Goal: Check status: Check status

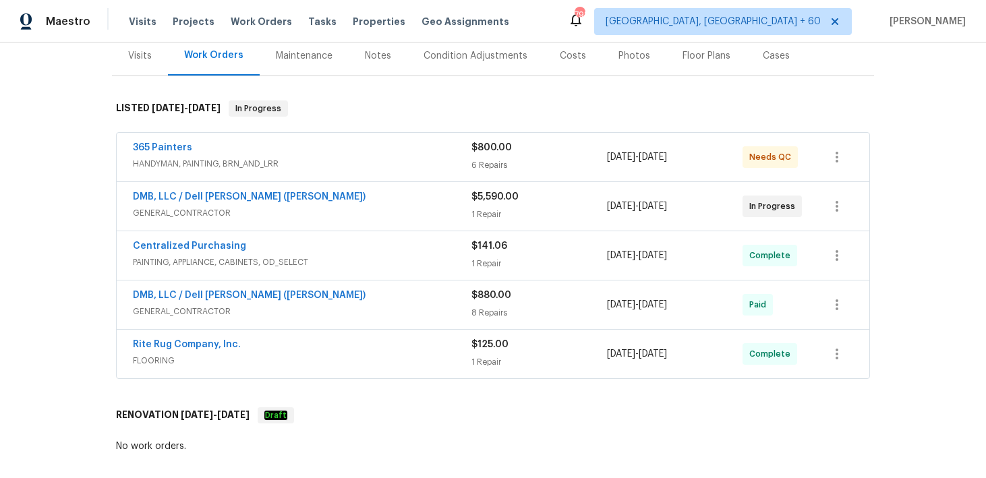
scroll to position [169, 0]
click at [474, 262] on div "1 Repair" at bounding box center [539, 262] width 136 height 13
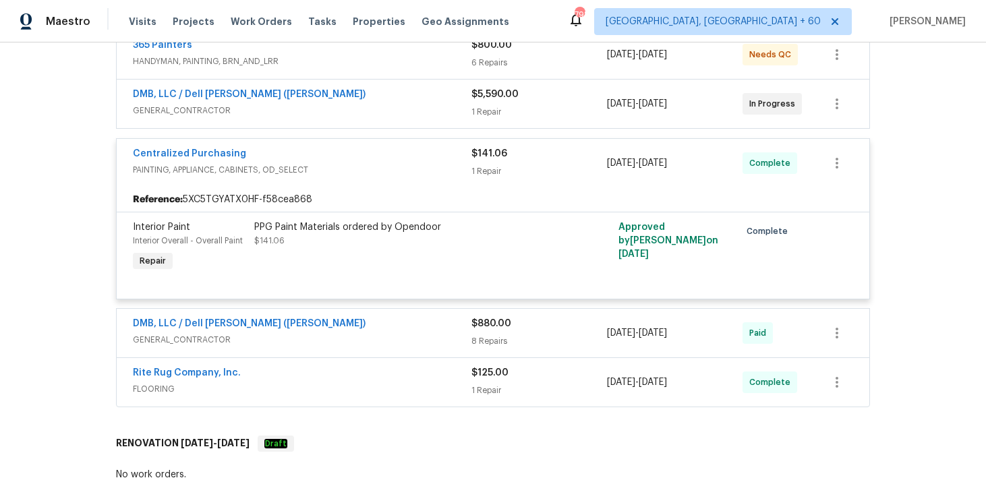
scroll to position [328, 0]
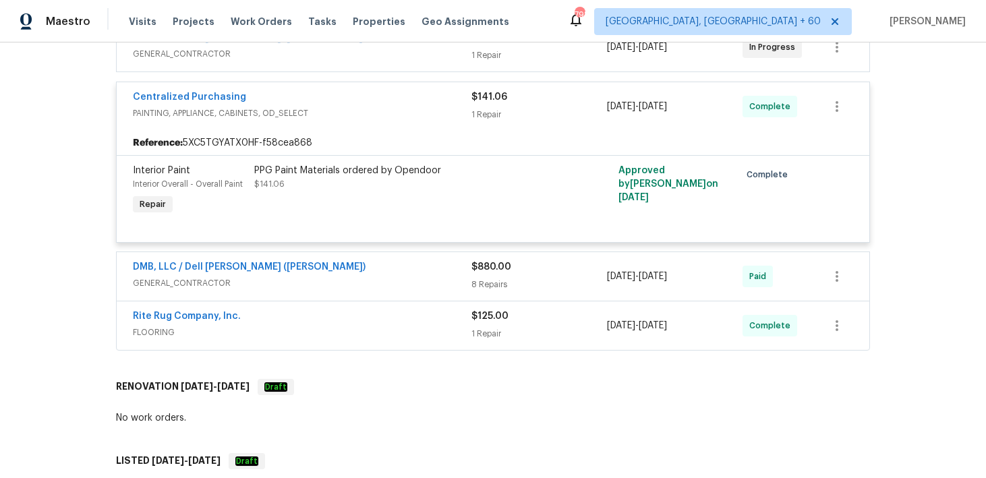
click at [487, 286] on div "8 Repairs" at bounding box center [539, 284] width 136 height 13
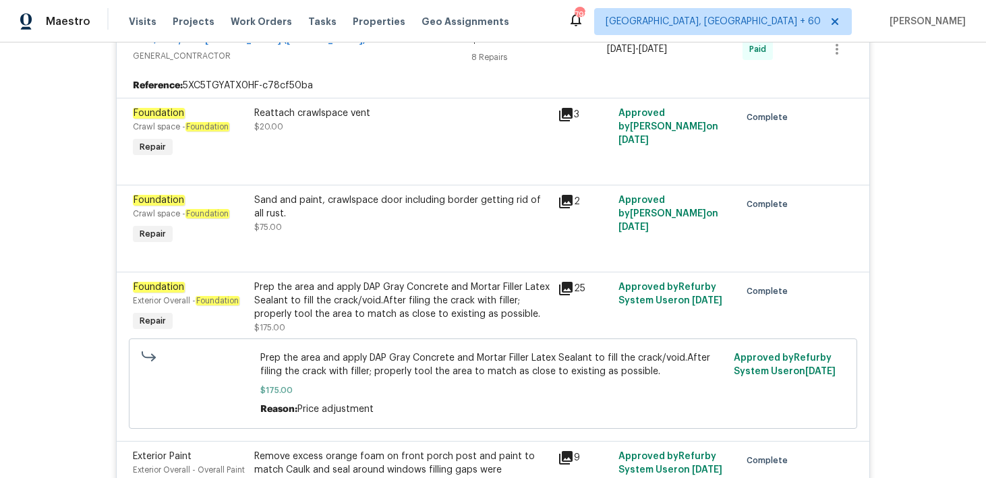
scroll to position [573, 0]
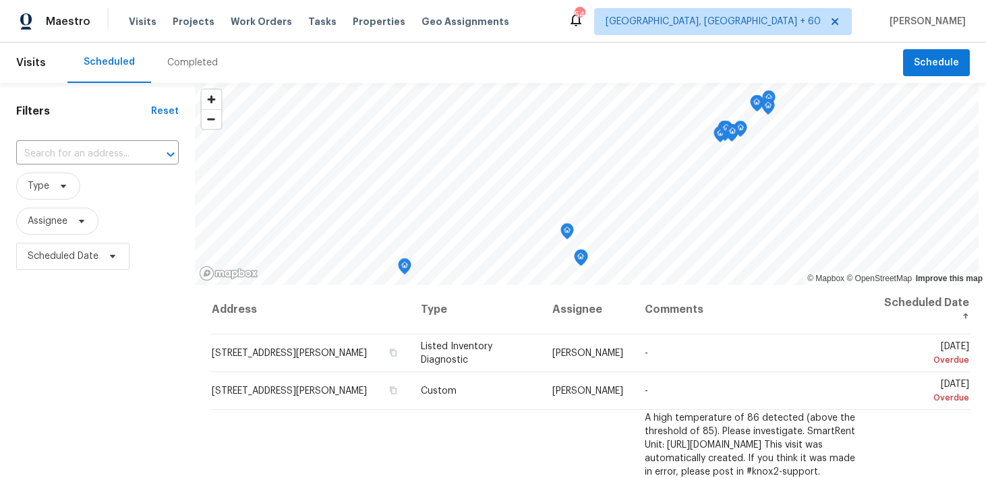
click at [171, 63] on div "Completed" at bounding box center [192, 62] width 51 height 13
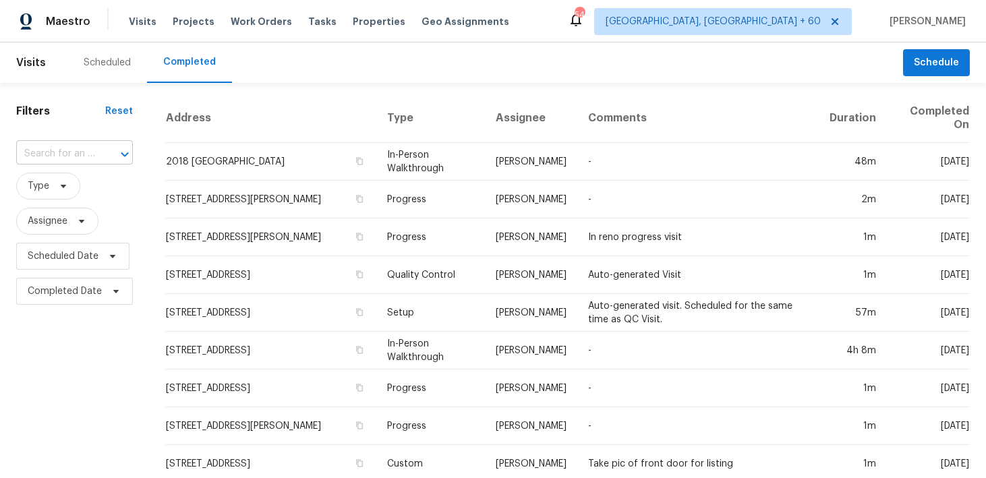
click at [59, 156] on input "text" at bounding box center [55, 154] width 79 height 21
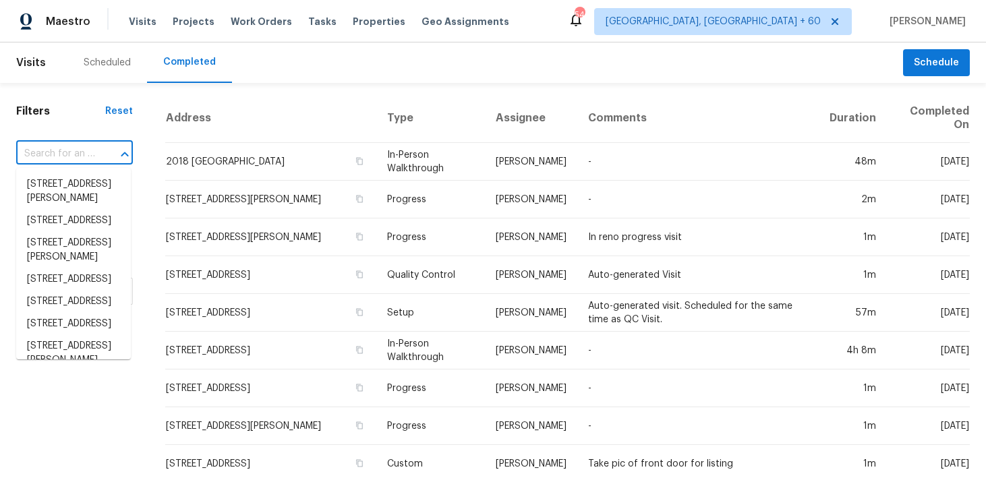
paste input "[STREET_ADDRESS]"
type input "[STREET_ADDRESS]"
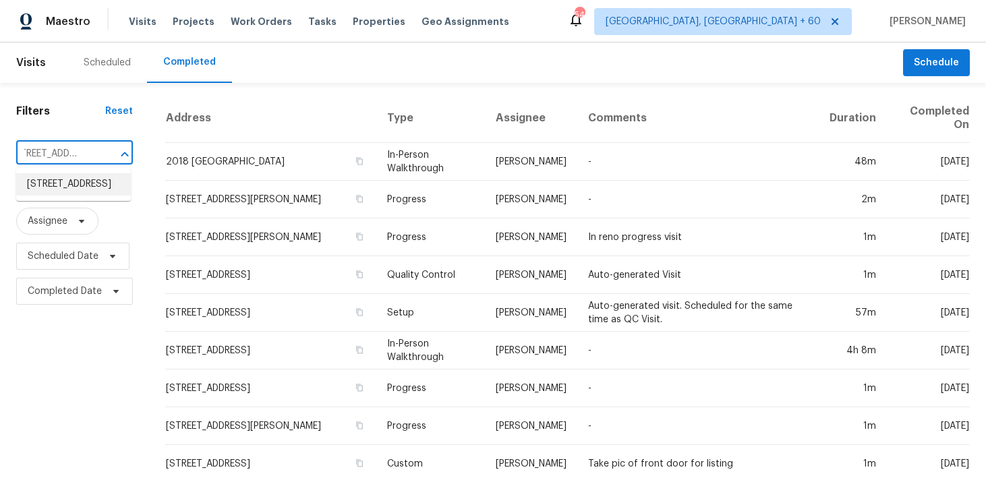
click at [53, 184] on li "[STREET_ADDRESS]" at bounding box center [73, 184] width 115 height 22
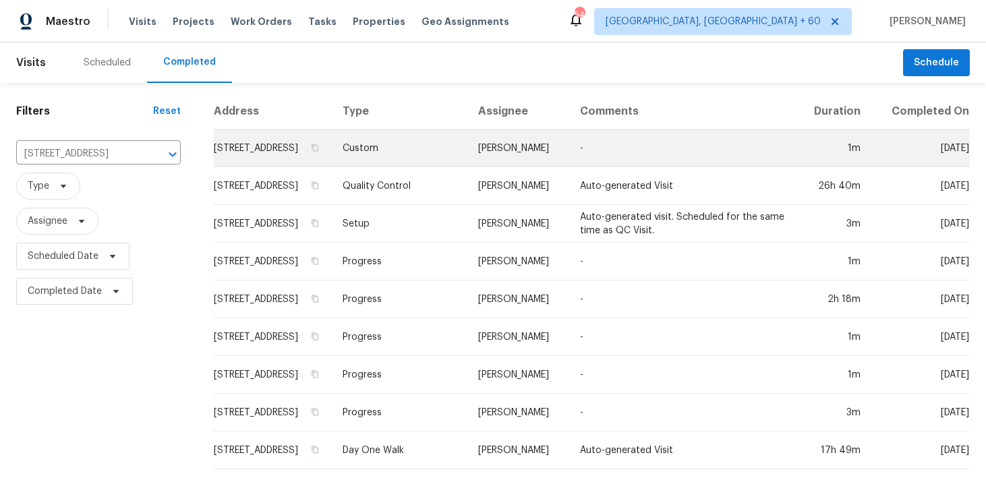
click at [401, 160] on td "Custom" at bounding box center [400, 148] width 136 height 38
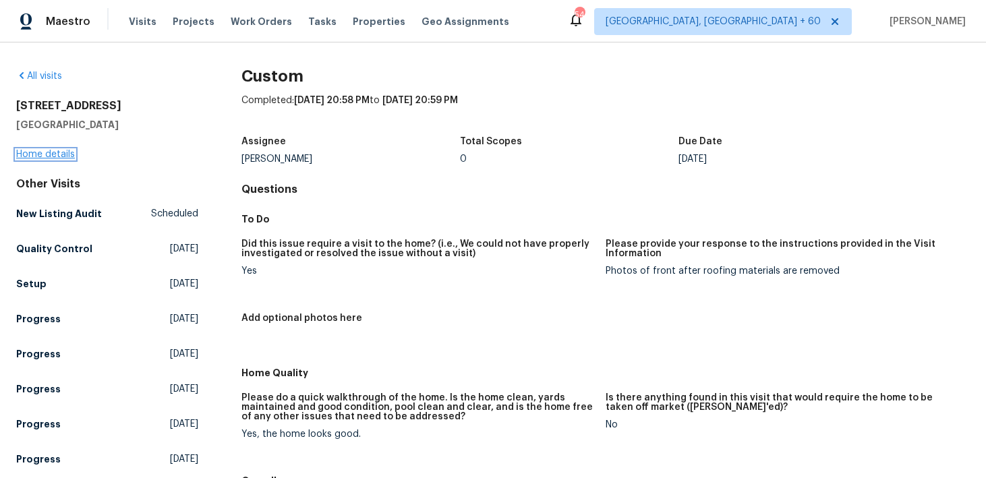
click at [42, 158] on link "Home details" at bounding box center [45, 154] width 59 height 9
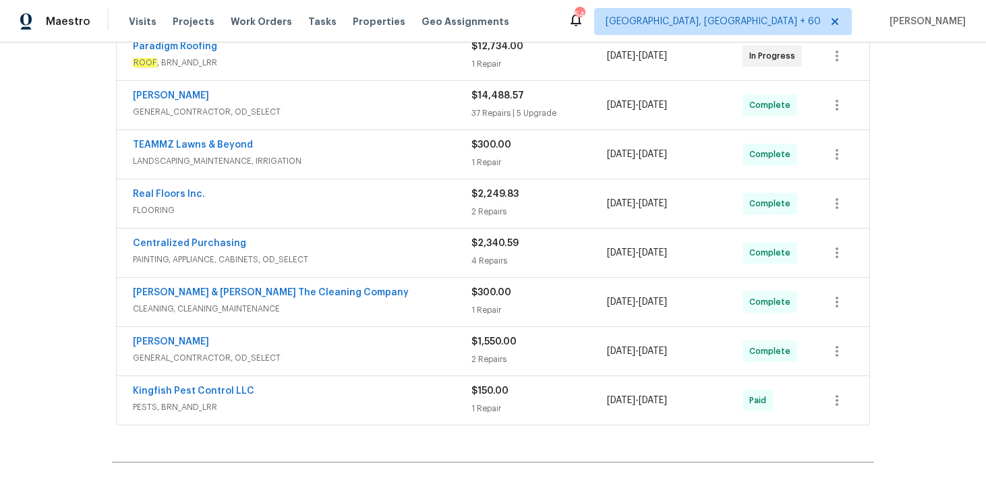
scroll to position [276, 0]
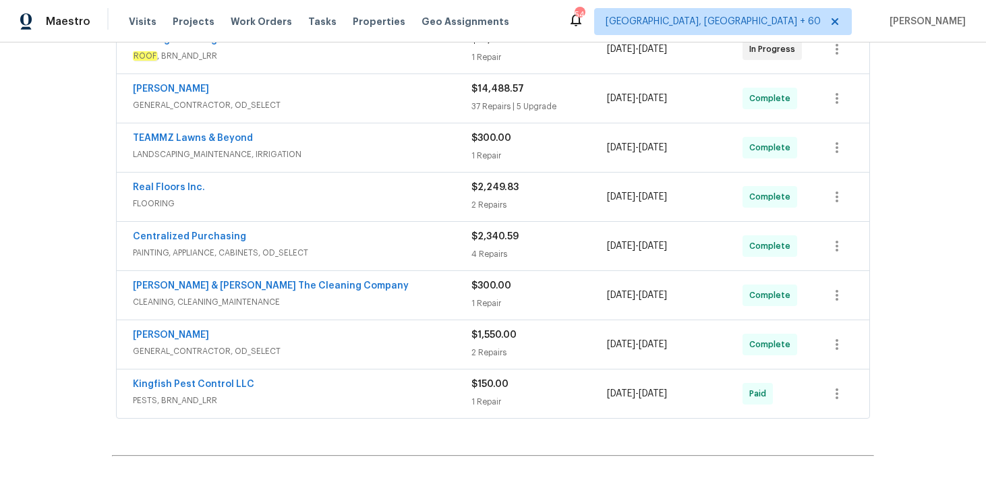
click at [478, 200] on div "2 Repairs" at bounding box center [539, 204] width 136 height 13
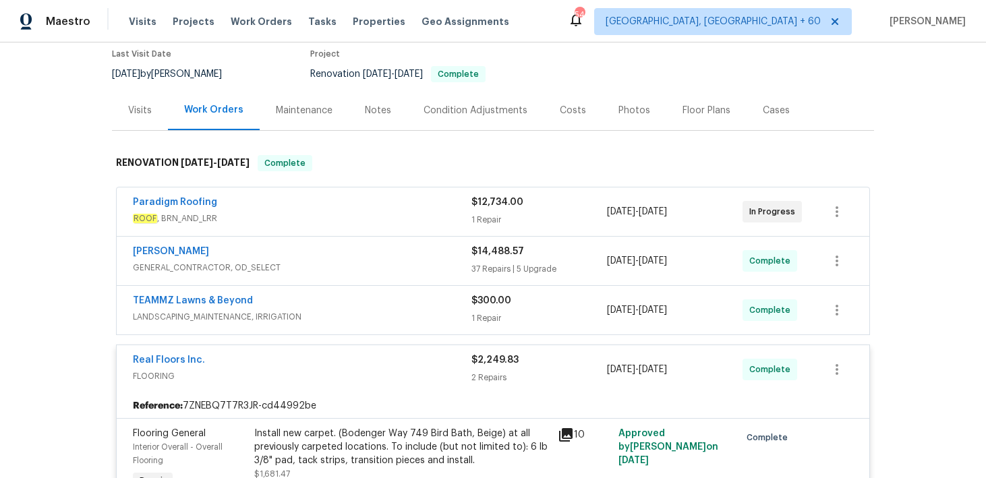
scroll to position [121, 0]
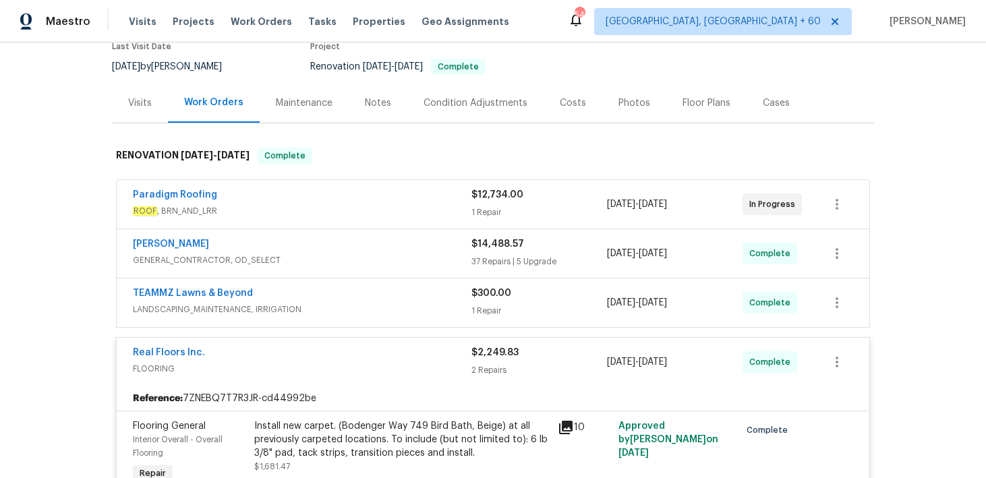
click at [489, 210] on div "1 Repair" at bounding box center [539, 212] width 136 height 13
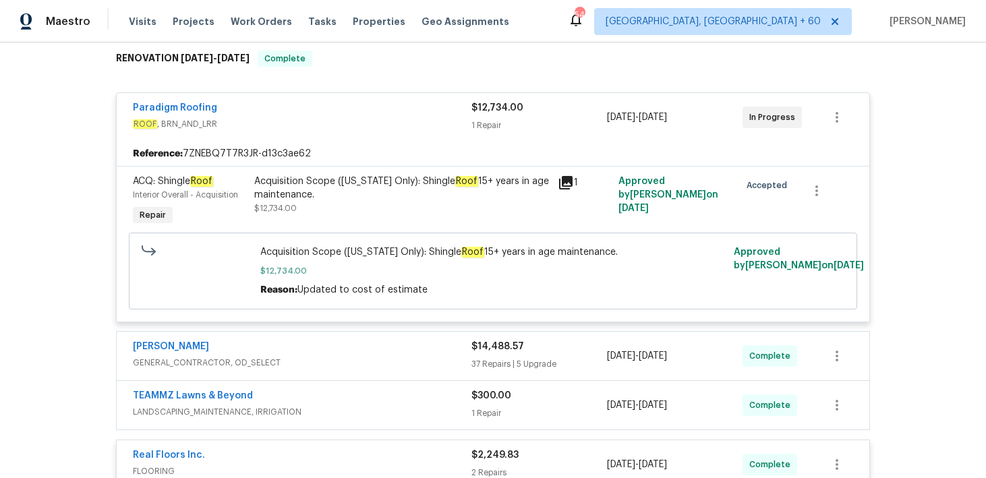
scroll to position [199, 0]
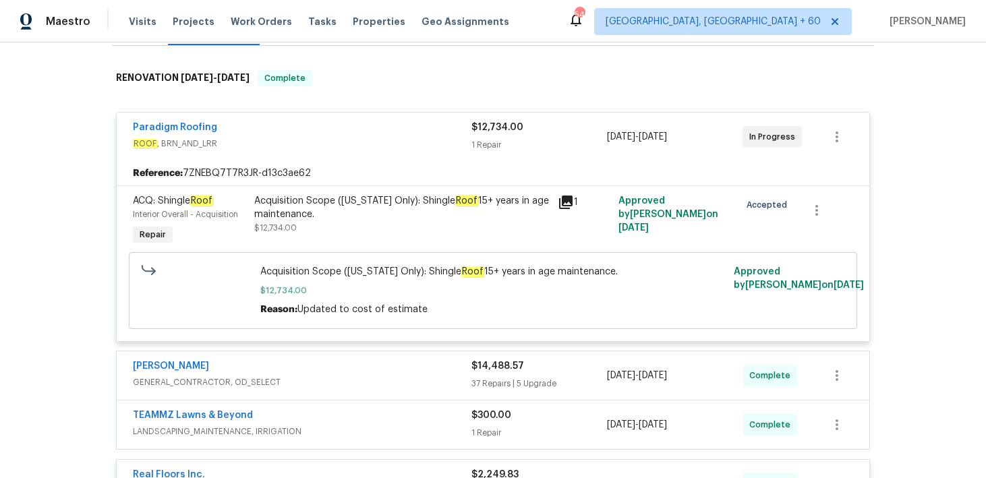
click at [488, 145] on div "1 Repair" at bounding box center [539, 144] width 136 height 13
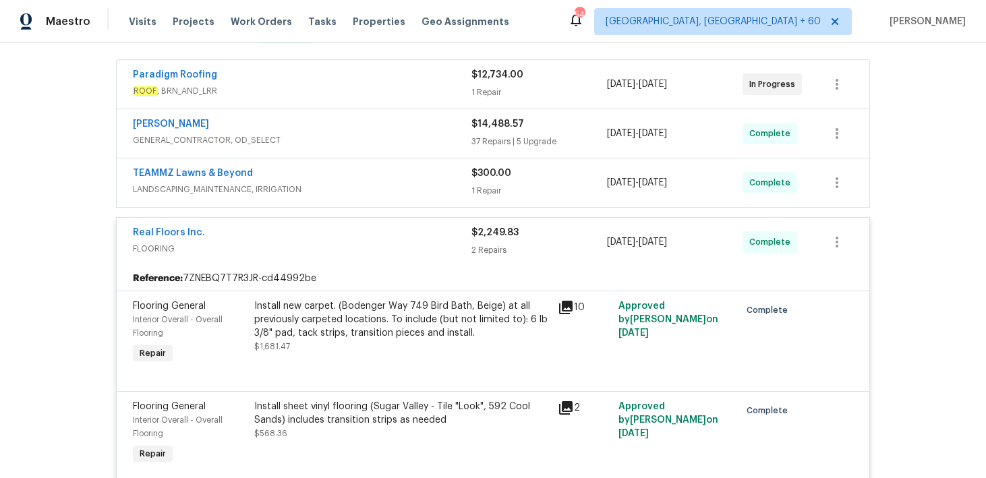
scroll to position [246, 0]
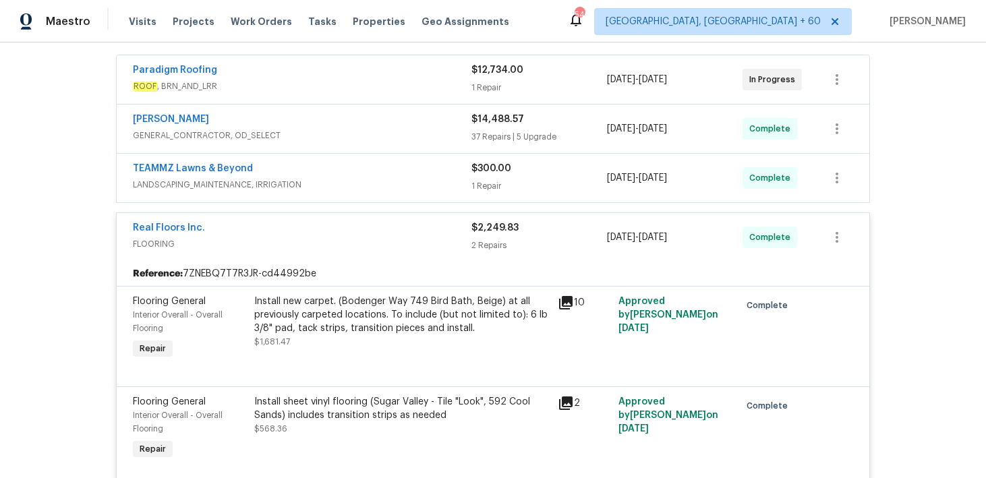
click at [488, 134] on div "37 Repairs | 5 Upgrade" at bounding box center [539, 136] width 136 height 13
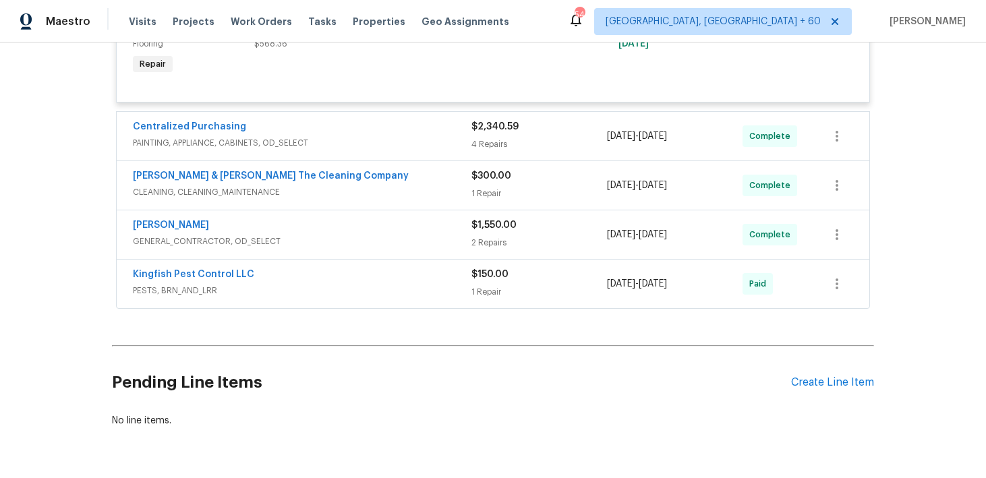
scroll to position [6526, 0]
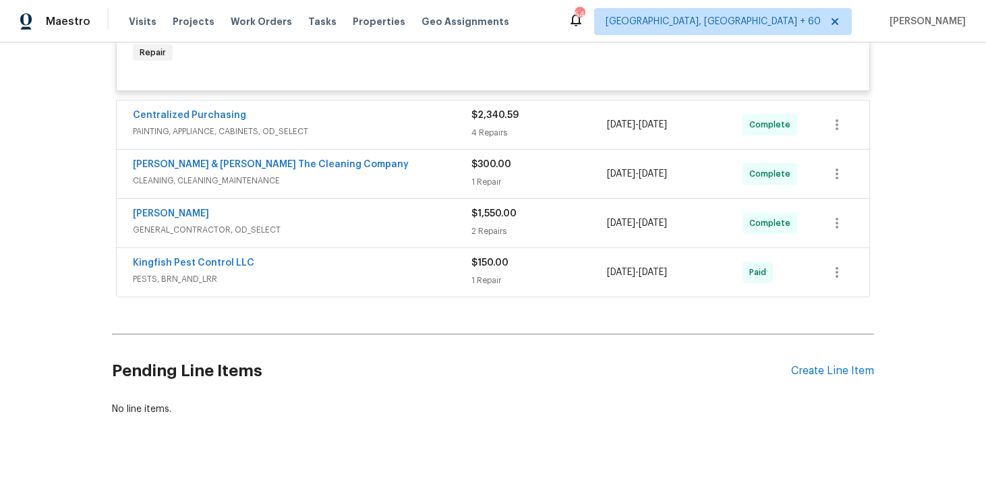
click at [482, 239] on div "$1,550.00 2 Repairs" at bounding box center [539, 223] width 136 height 32
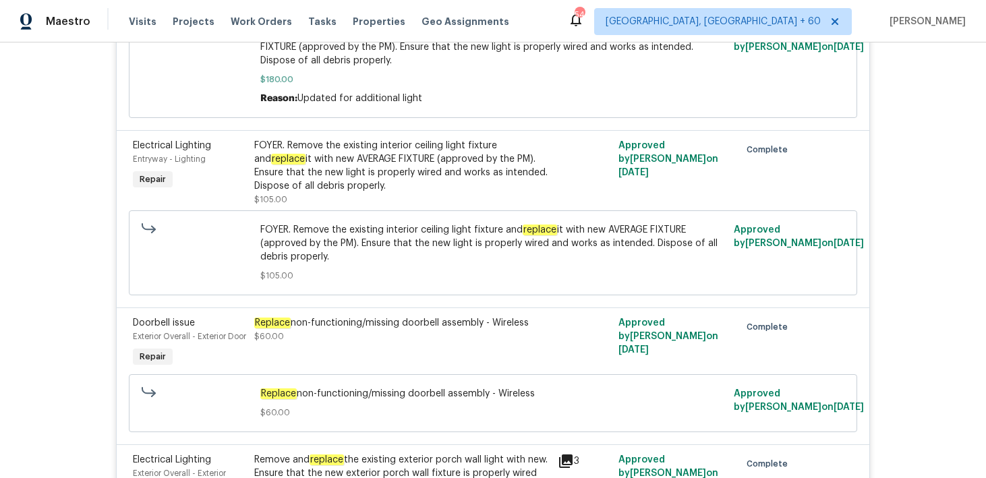
scroll to position [0, 0]
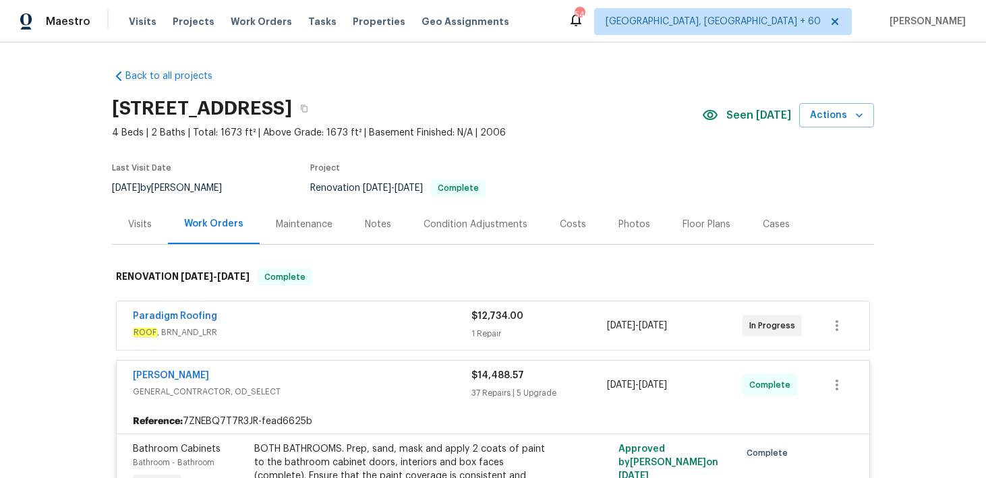
click at [546, 119] on div "[STREET_ADDRESS]" at bounding box center [407, 108] width 590 height 35
click at [308, 108] on icon "button" at bounding box center [304, 109] width 8 height 8
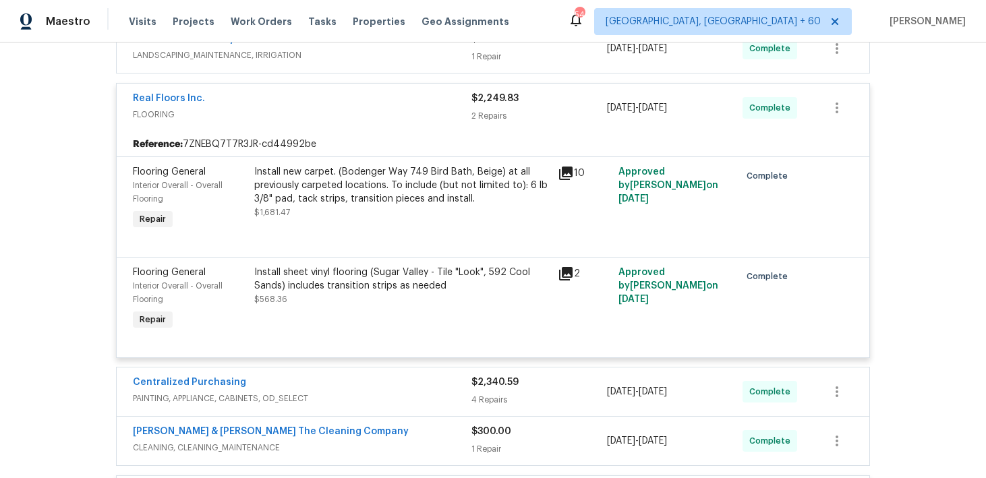
scroll to position [6279, 0]
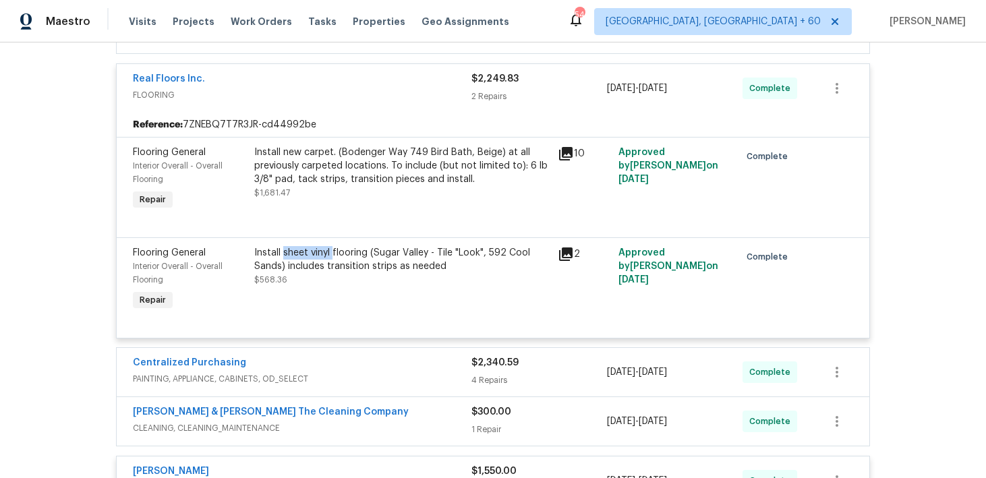
drag, startPoint x: 283, startPoint y: 274, endPoint x: 332, endPoint y: 272, distance: 49.2
click at [332, 272] on div "Install sheet vinyl flooring (Sugar Valley - Tile "Look", 592 Cool Sands) inclu…" at bounding box center [401, 259] width 295 height 27
copy div "sheet vinyl"
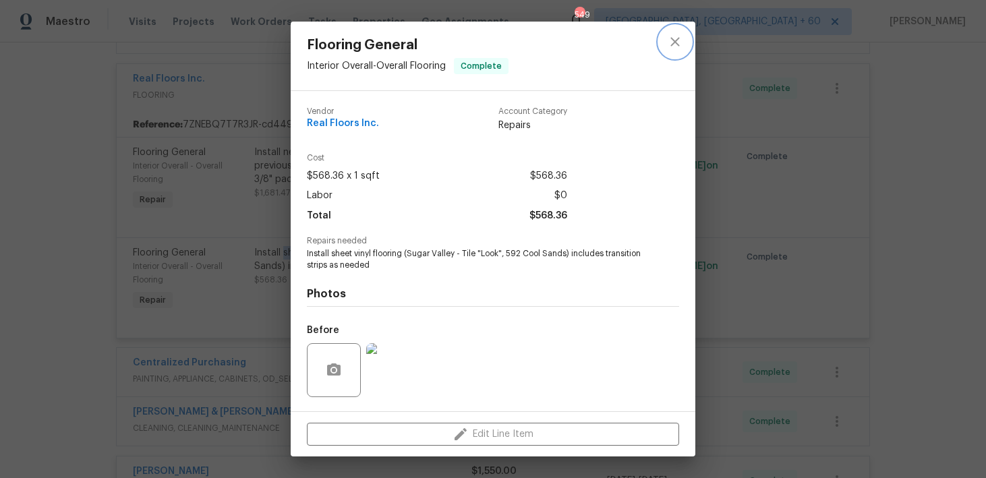
click at [677, 45] on icon "close" at bounding box center [675, 42] width 16 height 16
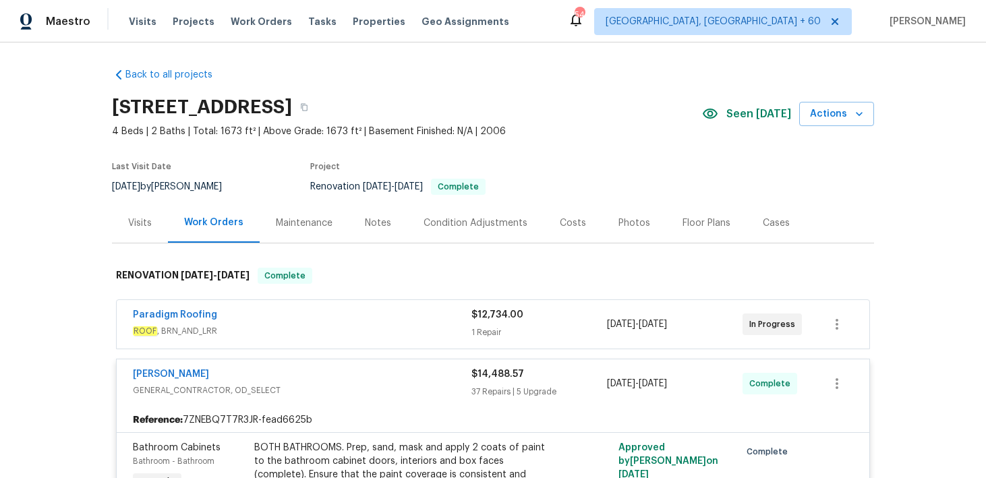
scroll to position [0, 0]
click at [138, 21] on span "Visits" at bounding box center [143, 21] width 28 height 13
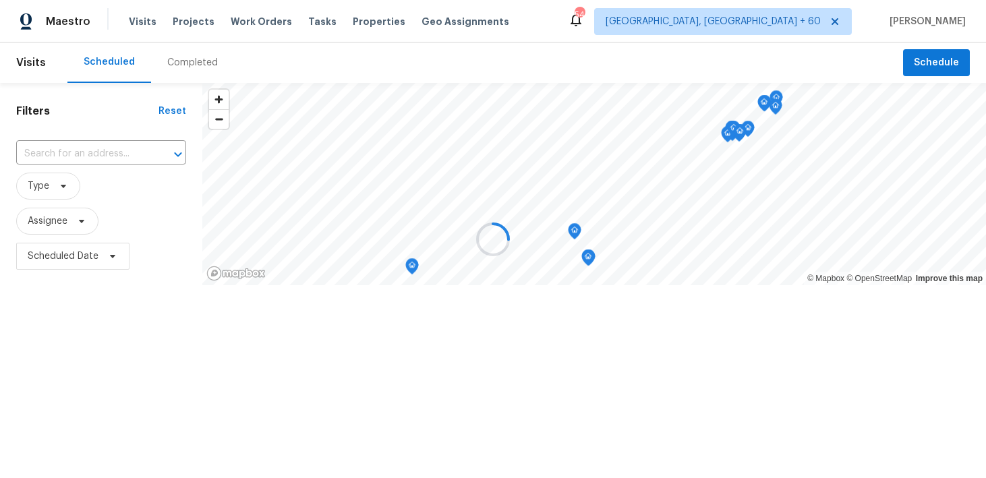
click at [186, 61] on div at bounding box center [493, 239] width 986 height 478
click at [187, 59] on div "Completed" at bounding box center [192, 62] width 51 height 13
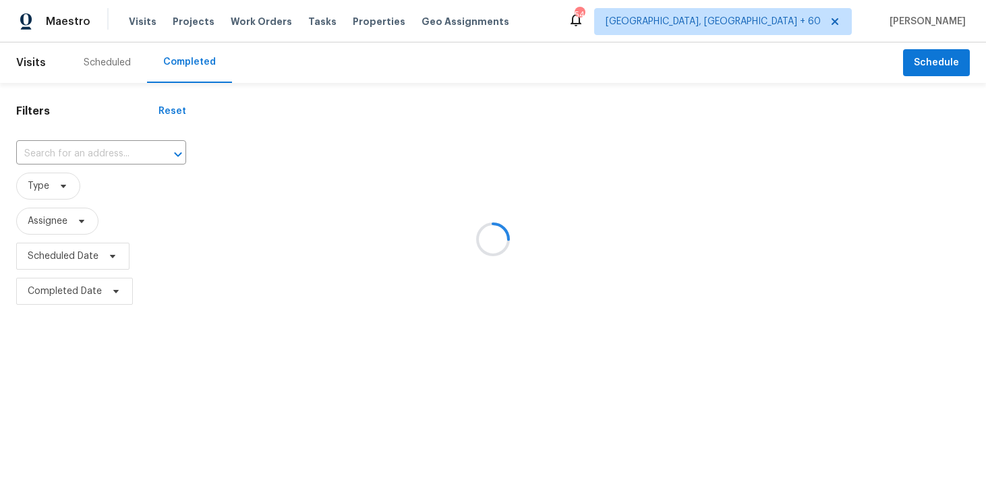
click at [59, 155] on div at bounding box center [493, 239] width 986 height 478
click at [54, 150] on div at bounding box center [493, 239] width 986 height 478
click at [45, 152] on div at bounding box center [493, 239] width 986 height 478
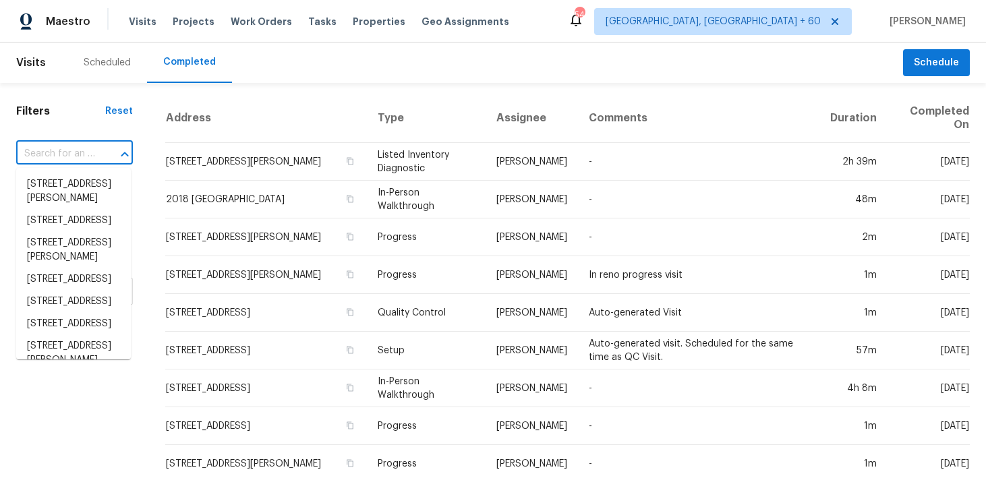
click at [42, 158] on input "text" at bounding box center [55, 154] width 79 height 21
paste input "[STREET_ADDRESS]"
type input "[STREET_ADDRESS]"
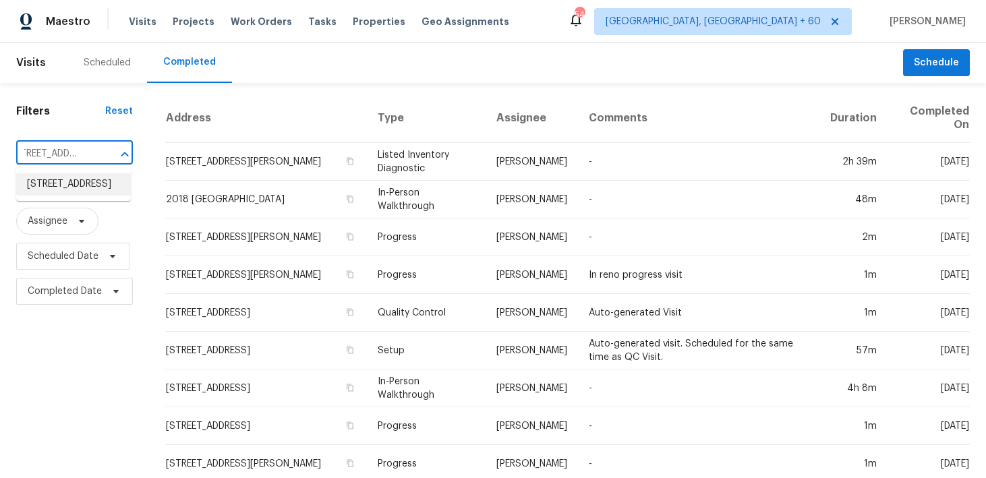
click at [55, 189] on li "[STREET_ADDRESS]" at bounding box center [73, 184] width 115 height 22
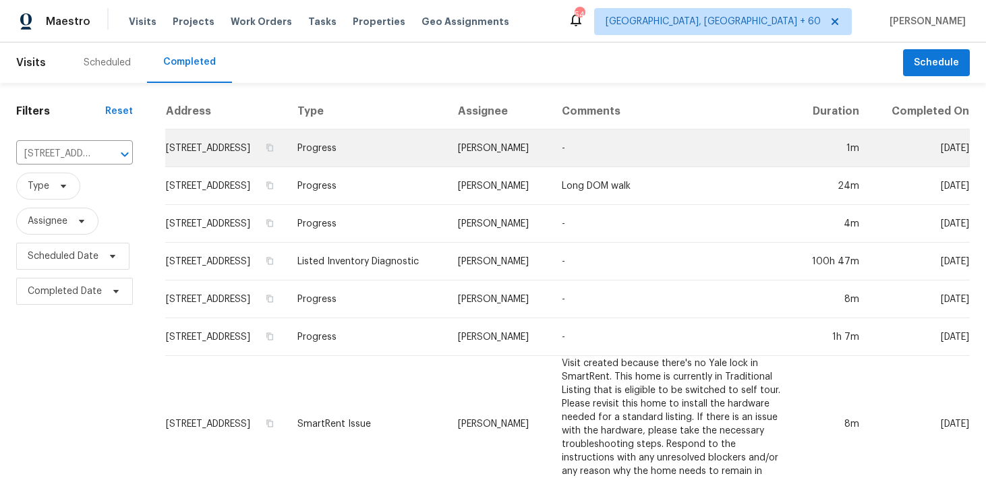
click at [384, 167] on td "Progress" at bounding box center [367, 148] width 160 height 38
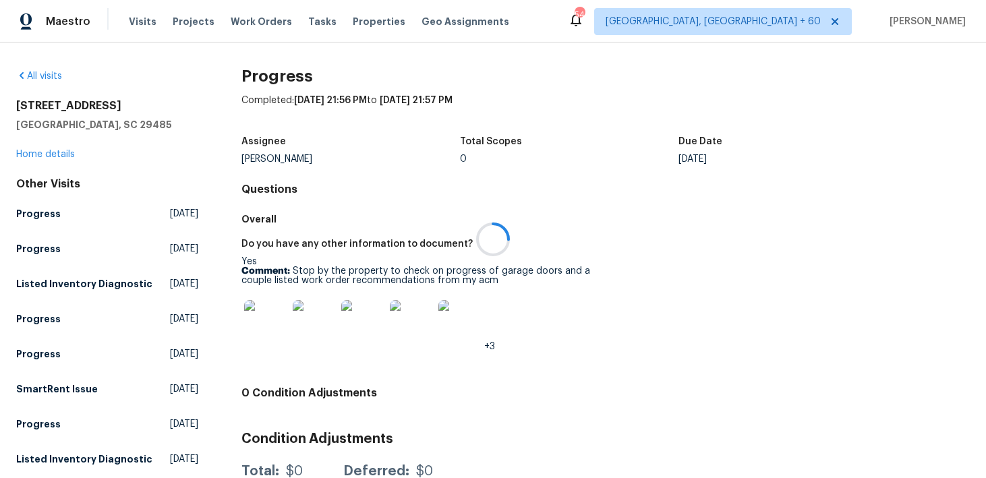
click at [45, 163] on div at bounding box center [493, 239] width 986 height 478
click at [51, 156] on link "Home details" at bounding box center [45, 154] width 59 height 9
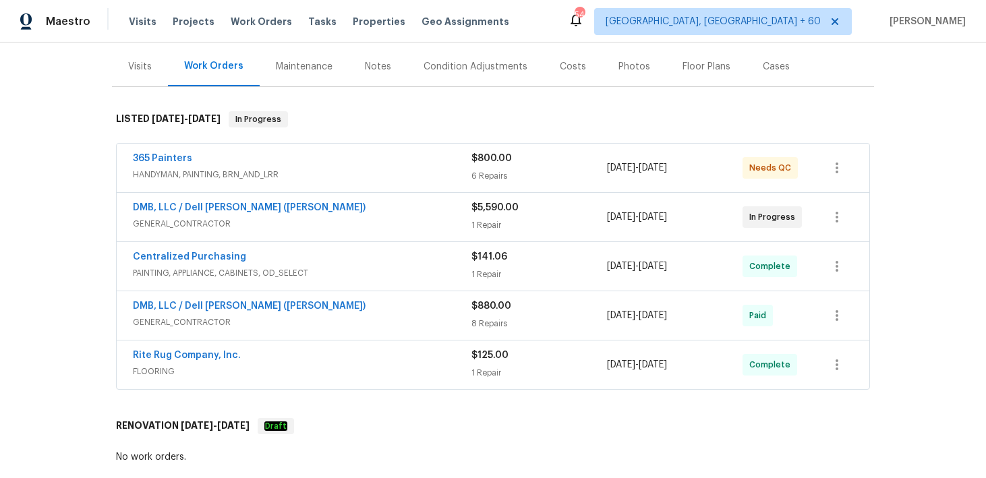
scroll to position [170, 0]
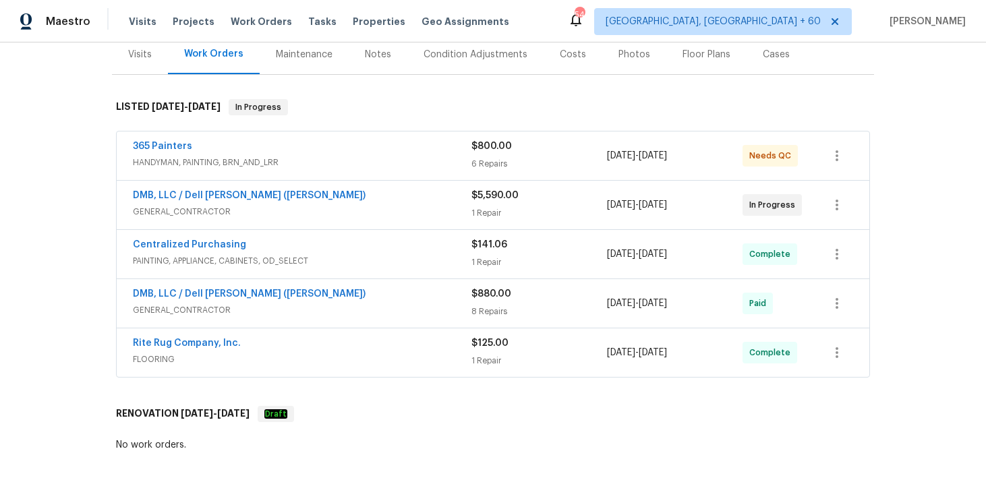
click at [495, 210] on div "1 Repair" at bounding box center [539, 212] width 136 height 13
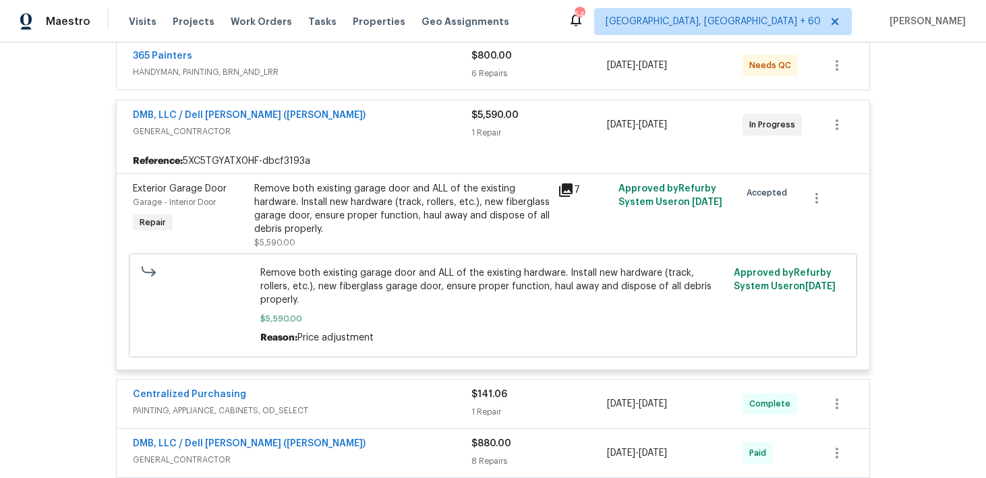
scroll to position [256, 0]
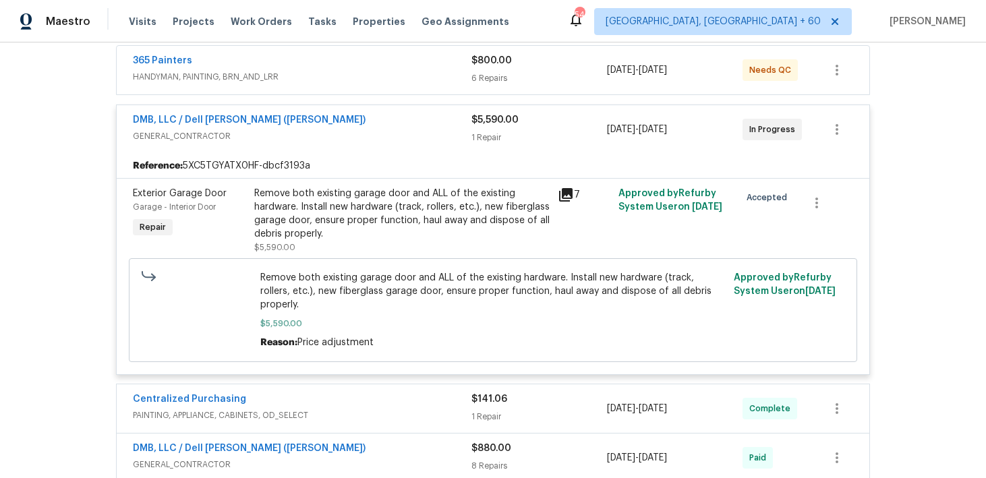
click at [487, 122] on span "$5,590.00" at bounding box center [494, 119] width 47 height 9
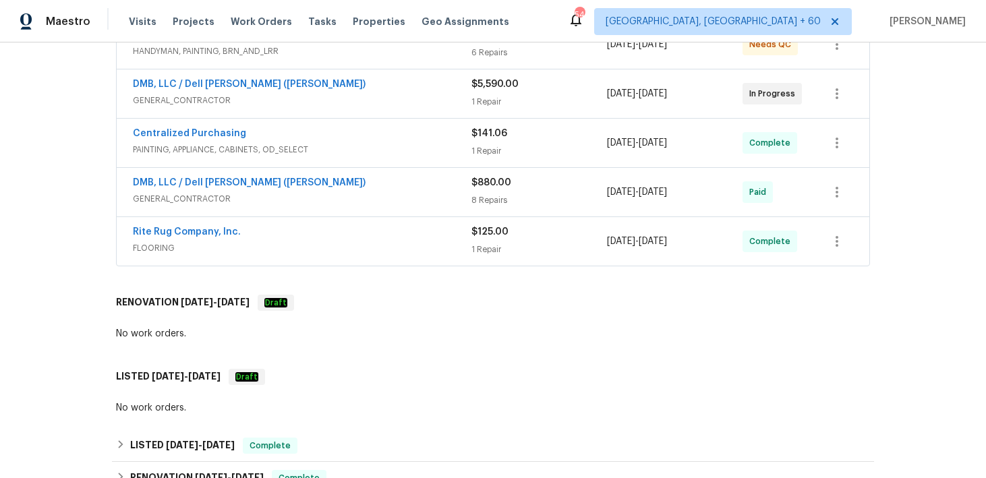
scroll to position [271, 0]
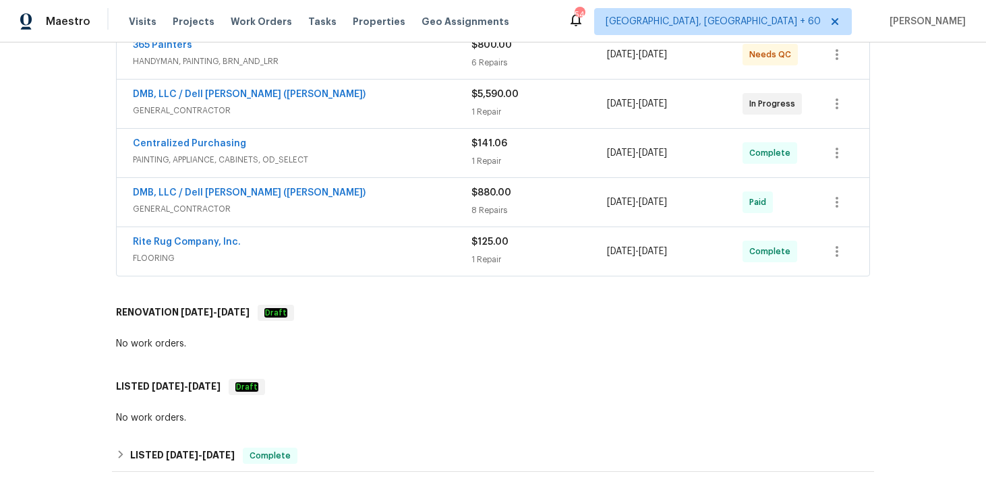
click at [485, 140] on span "$141.06" at bounding box center [489, 143] width 36 height 9
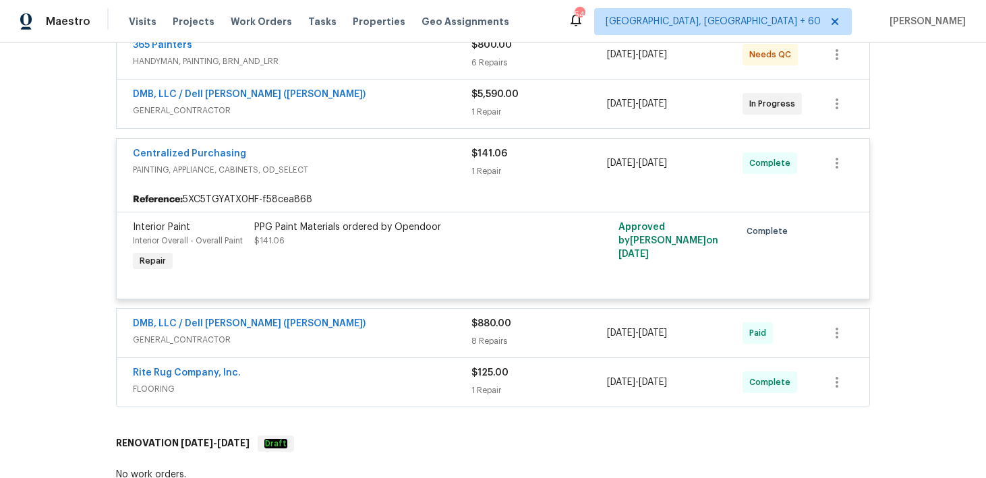
scroll to position [372, 0]
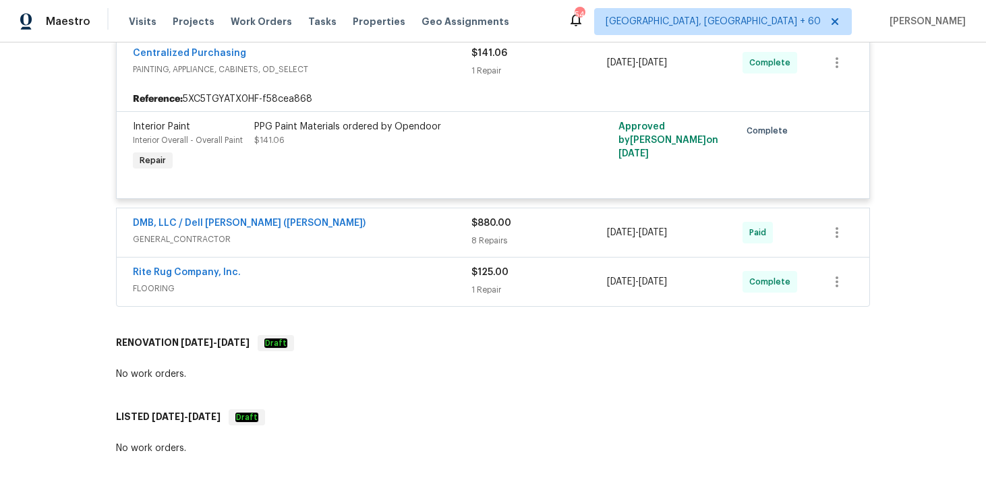
click at [503, 231] on div "$880.00 8 Repairs" at bounding box center [539, 232] width 136 height 32
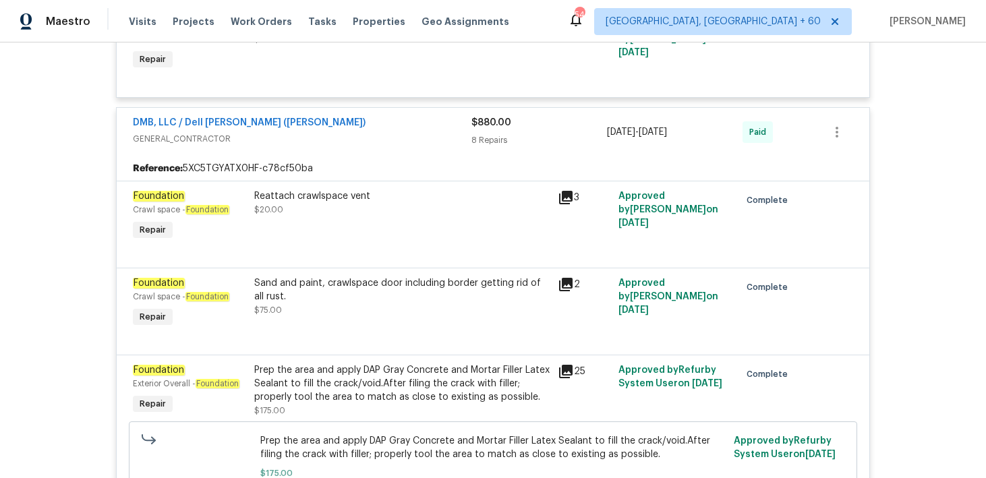
scroll to position [457, 0]
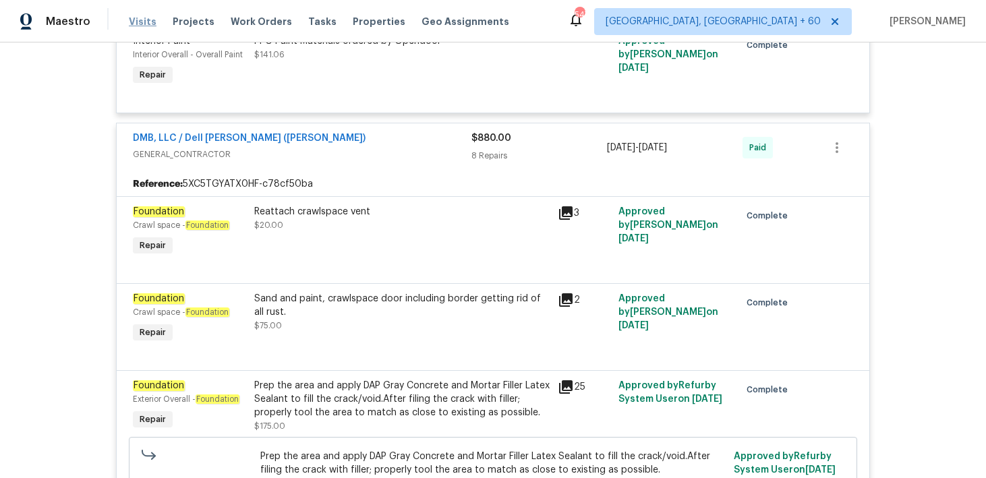
click at [138, 24] on span "Visits" at bounding box center [143, 21] width 28 height 13
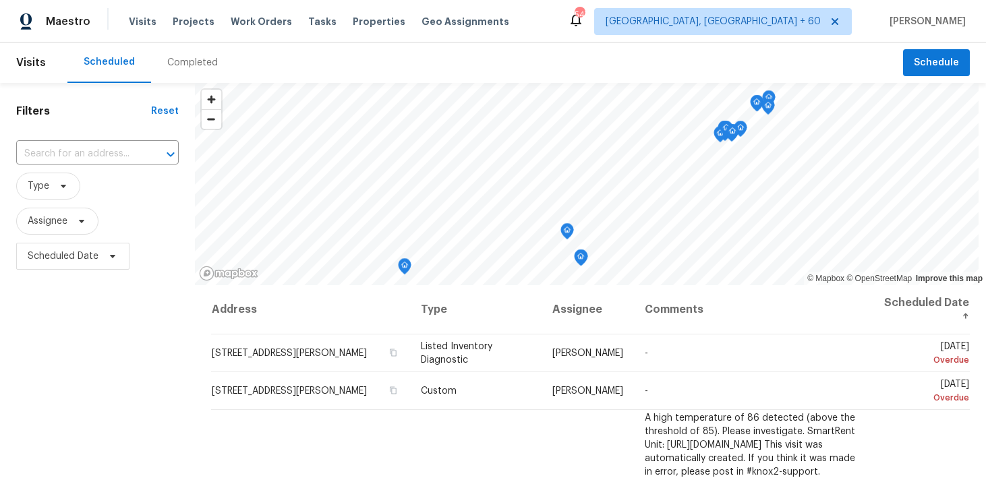
click at [171, 51] on div "Completed" at bounding box center [192, 62] width 83 height 40
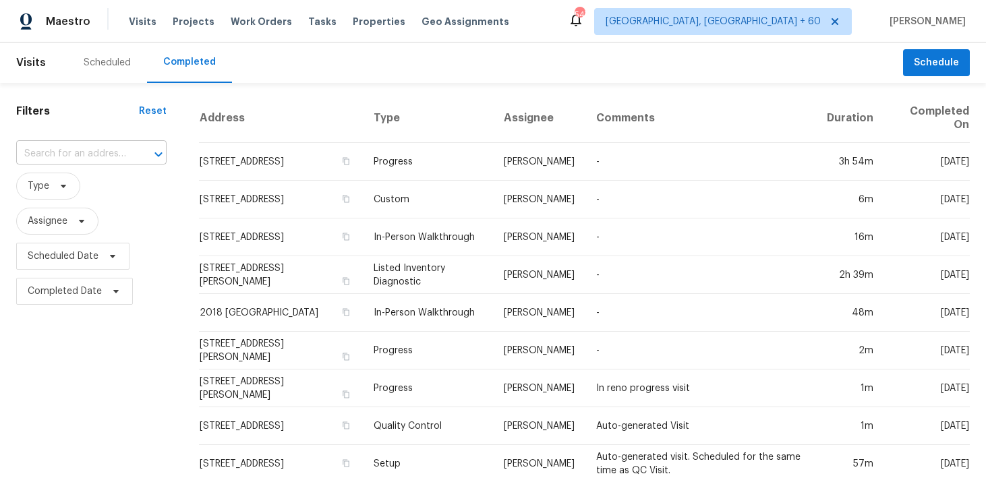
click at [63, 158] on input "text" at bounding box center [72, 154] width 113 height 21
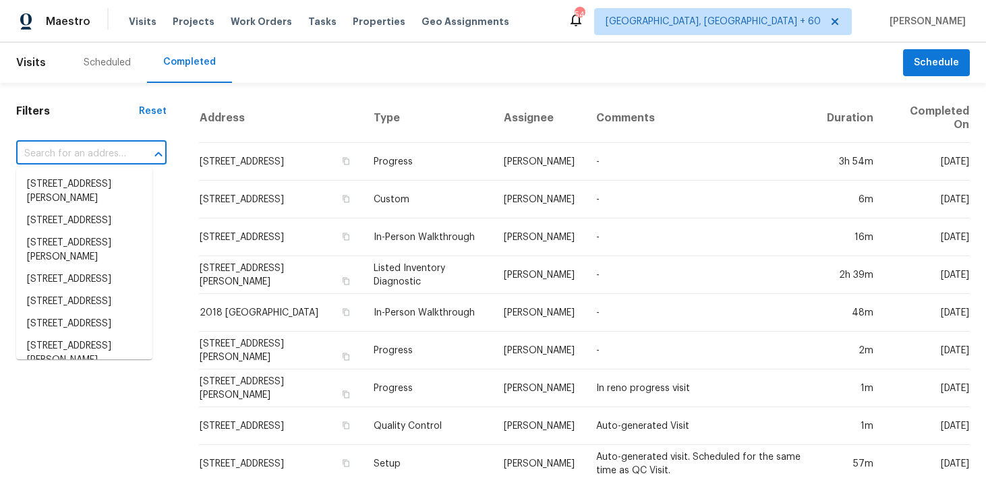
paste input "[STREET_ADDRESS][PERSON_NAME]"
type input "[STREET_ADDRESS][PERSON_NAME]"
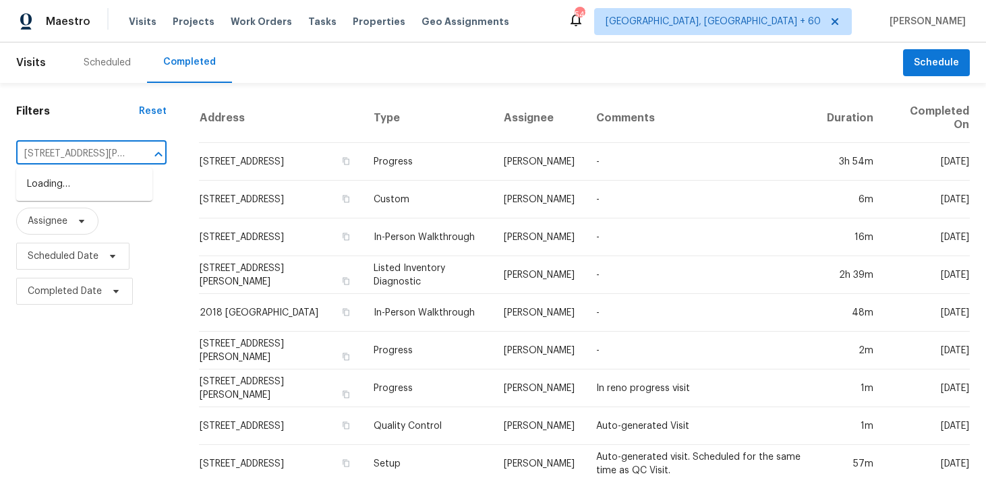
scroll to position [0, 78]
click at [53, 185] on li "[STREET_ADDRESS]" at bounding box center [84, 184] width 136 height 22
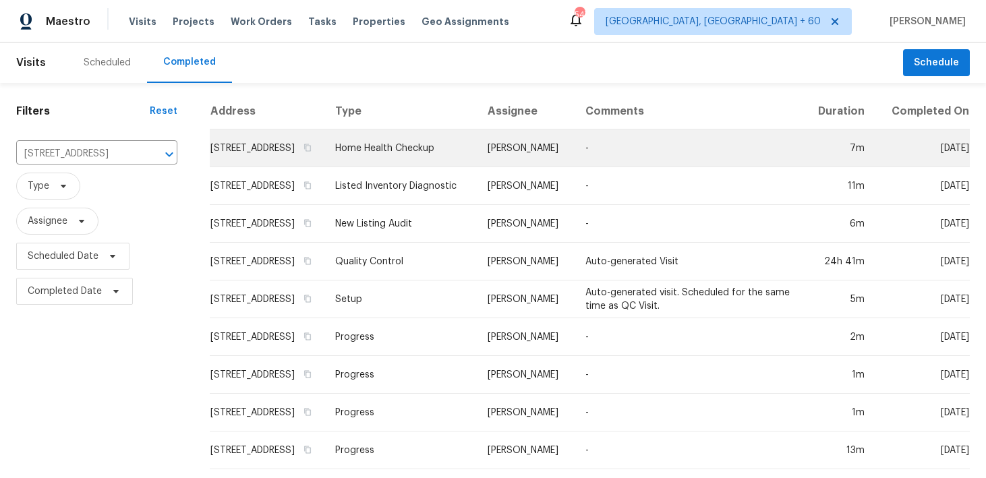
click at [430, 167] on td "Home Health Checkup" at bounding box center [400, 148] width 152 height 38
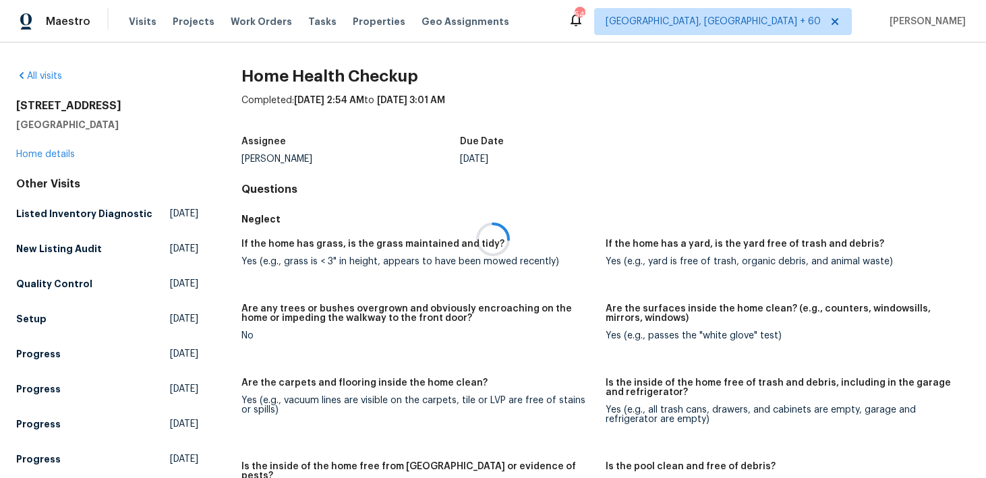
click at [48, 156] on div at bounding box center [493, 239] width 986 height 478
click at [37, 154] on link "Home details" at bounding box center [45, 154] width 59 height 9
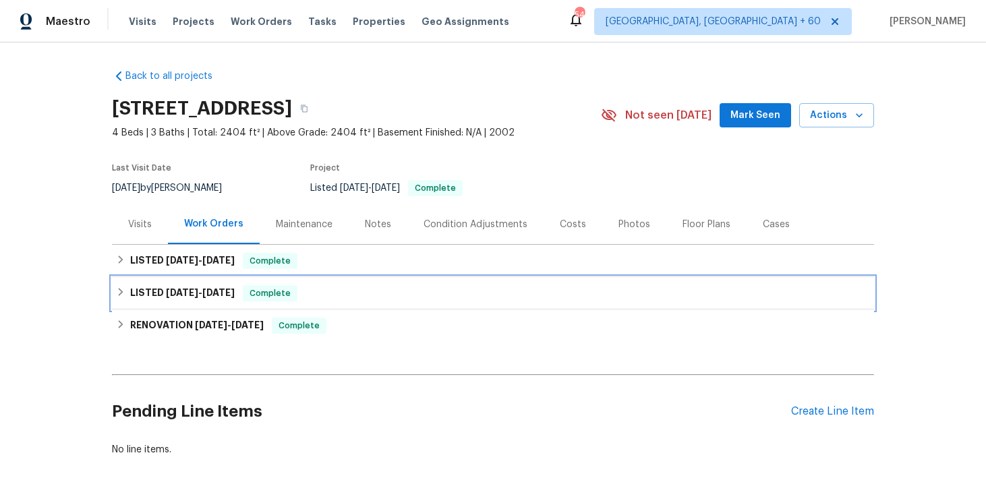
click at [311, 295] on div "LISTED [DATE] - [DATE] Complete" at bounding box center [493, 293] width 754 height 16
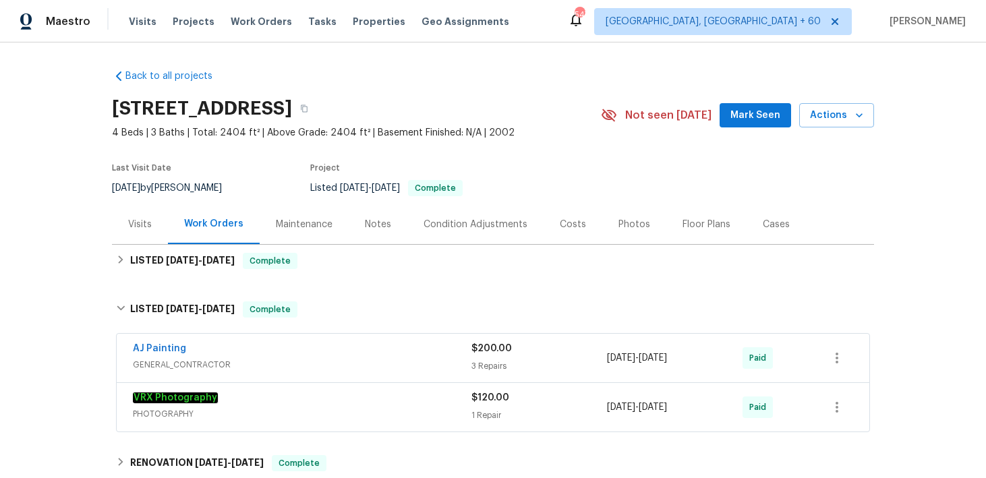
click at [477, 357] on div "$200.00 3 Repairs" at bounding box center [539, 358] width 136 height 32
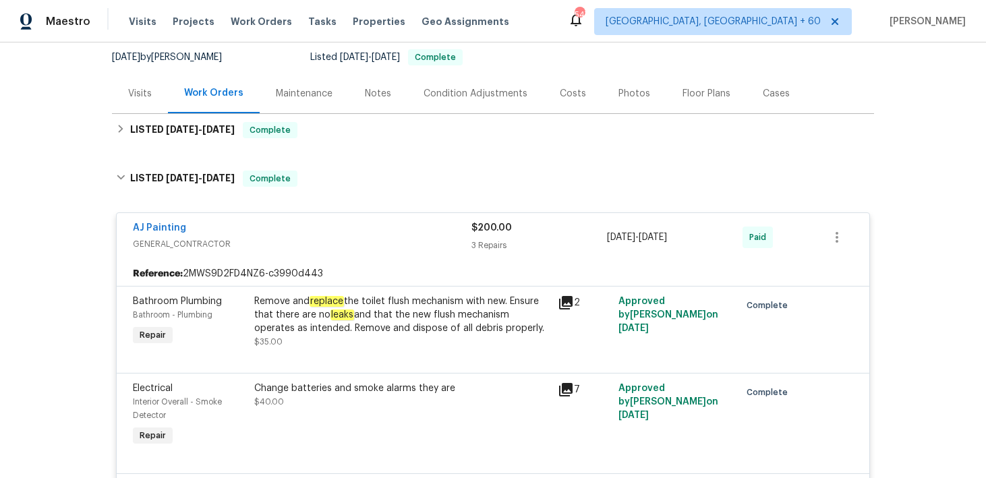
scroll to position [114, 0]
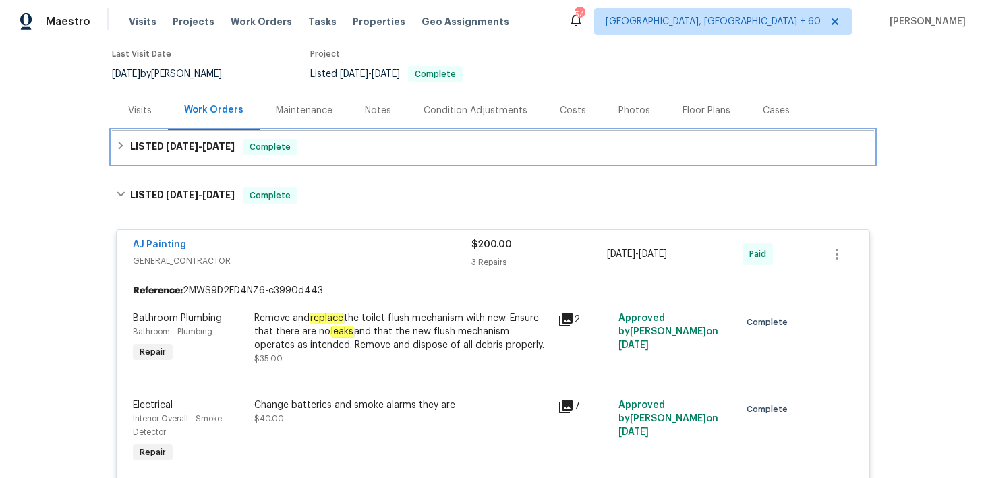
click at [349, 148] on div "LISTED [DATE] - [DATE] Complete" at bounding box center [493, 147] width 754 height 16
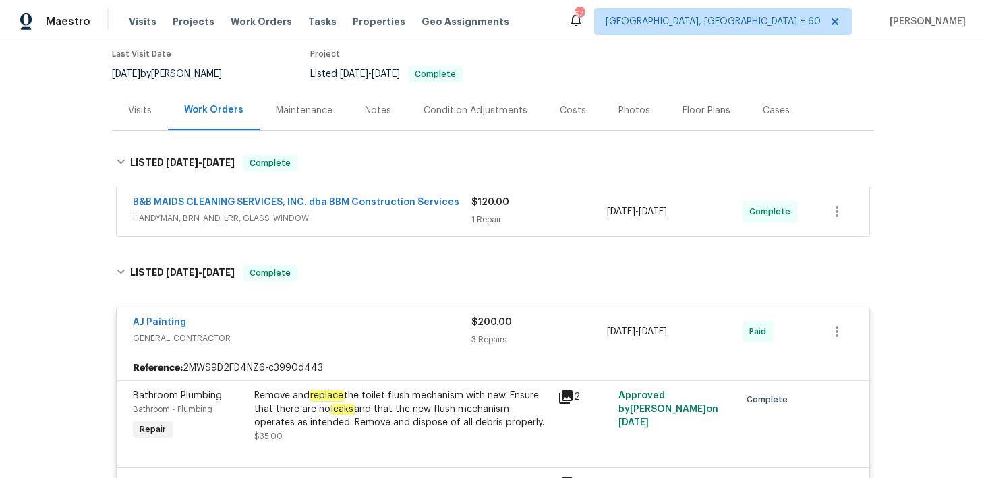
click at [477, 220] on div "1 Repair" at bounding box center [539, 219] width 136 height 13
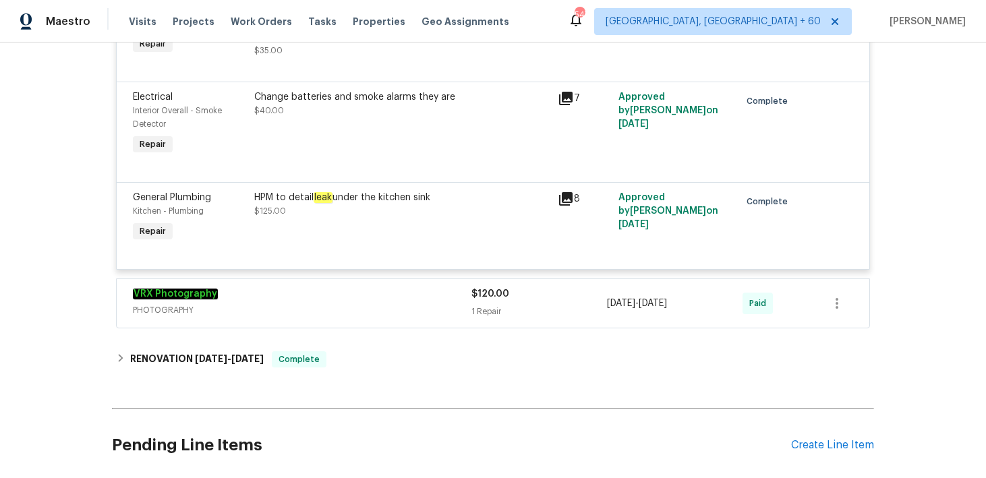
scroll to position [729, 0]
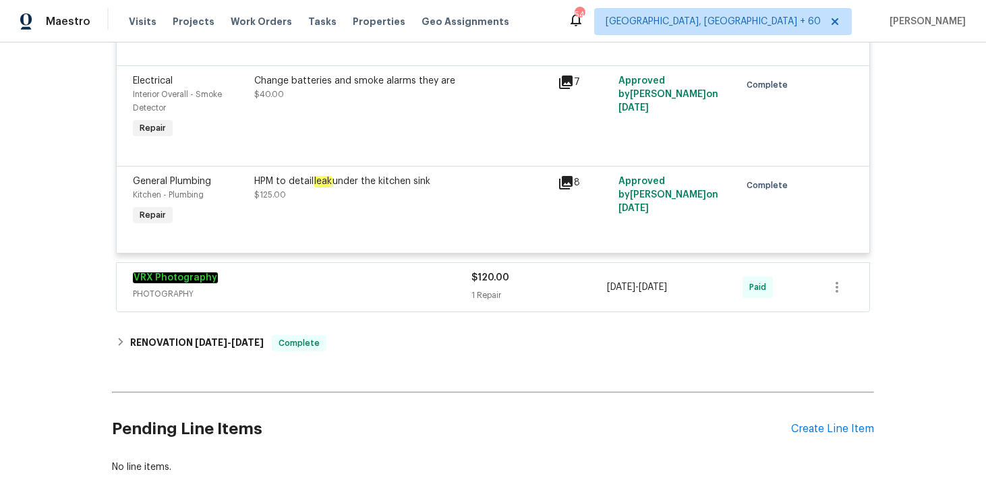
click at [532, 114] on div "Change batteries and smoke alarms they are $40.00" at bounding box center [401, 108] width 303 height 76
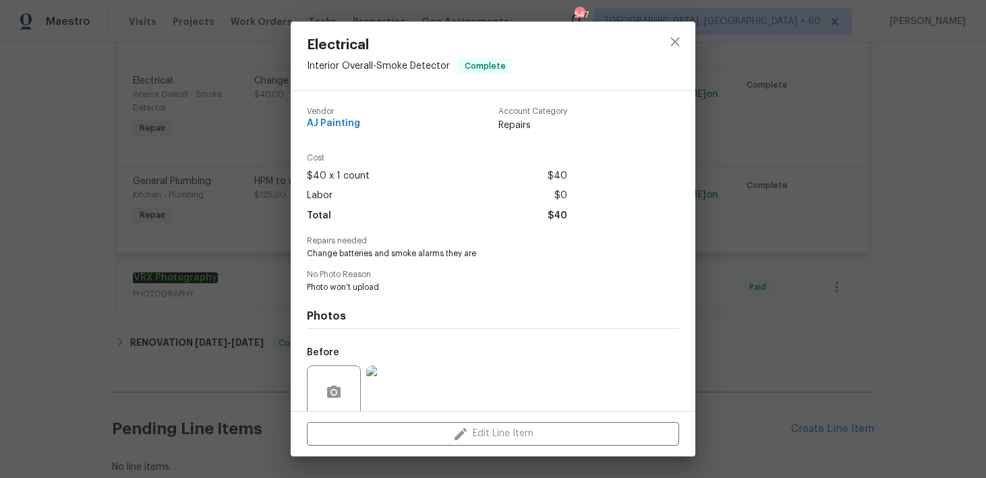
scroll to position [109, 0]
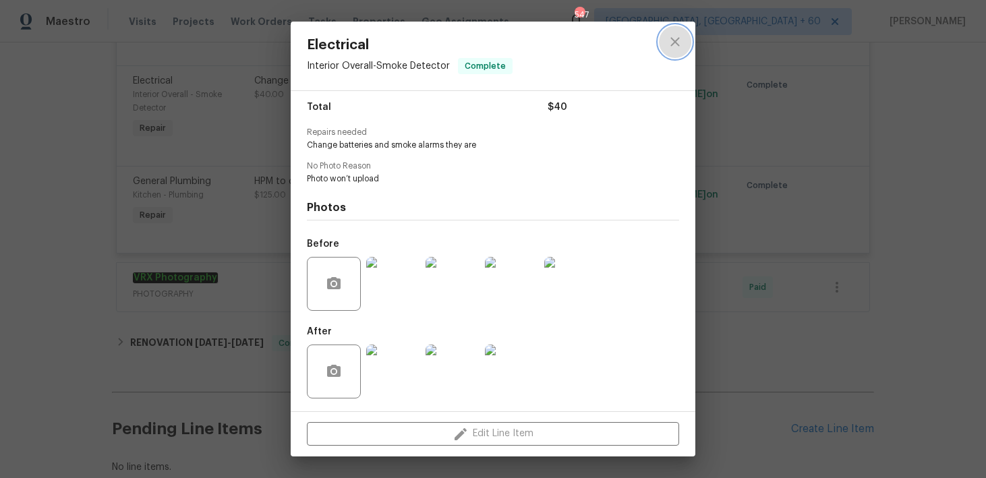
click at [677, 38] on icon "close" at bounding box center [675, 42] width 16 height 16
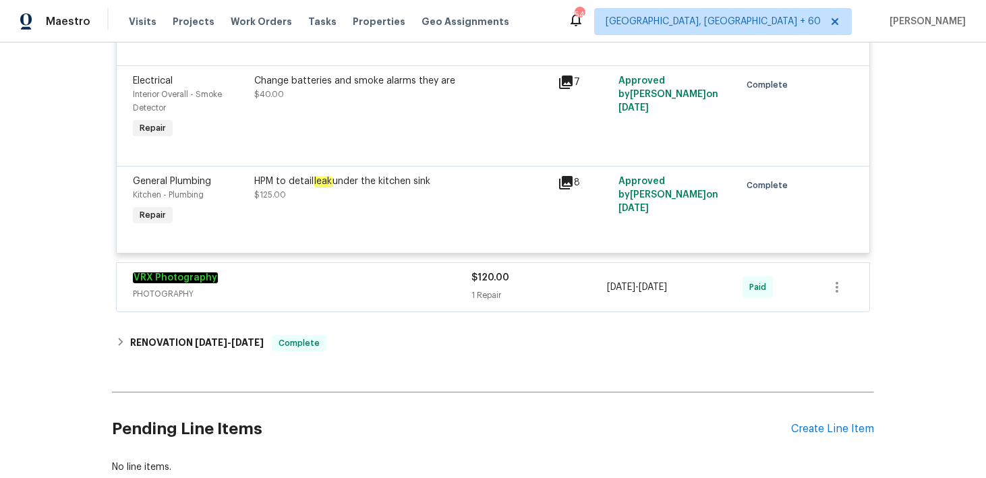
click at [496, 294] on div "1 Repair" at bounding box center [539, 295] width 136 height 13
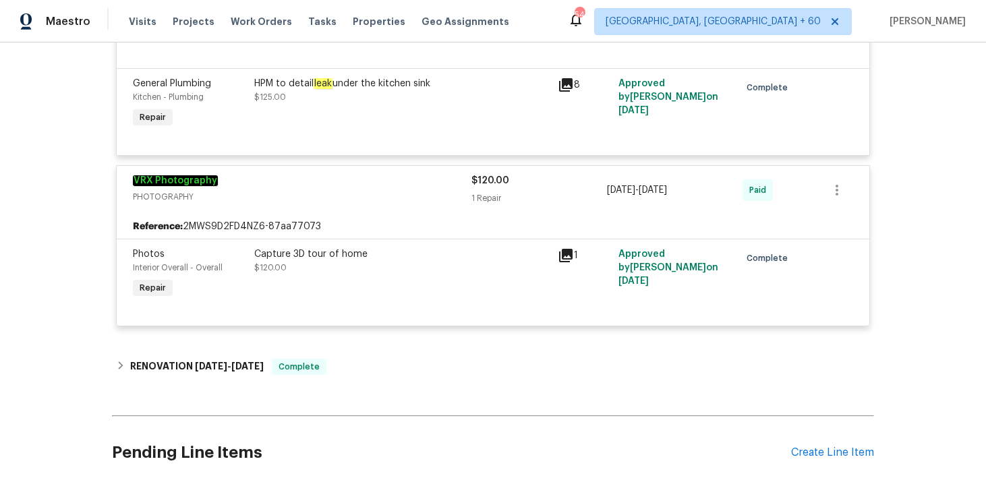
scroll to position [826, 0]
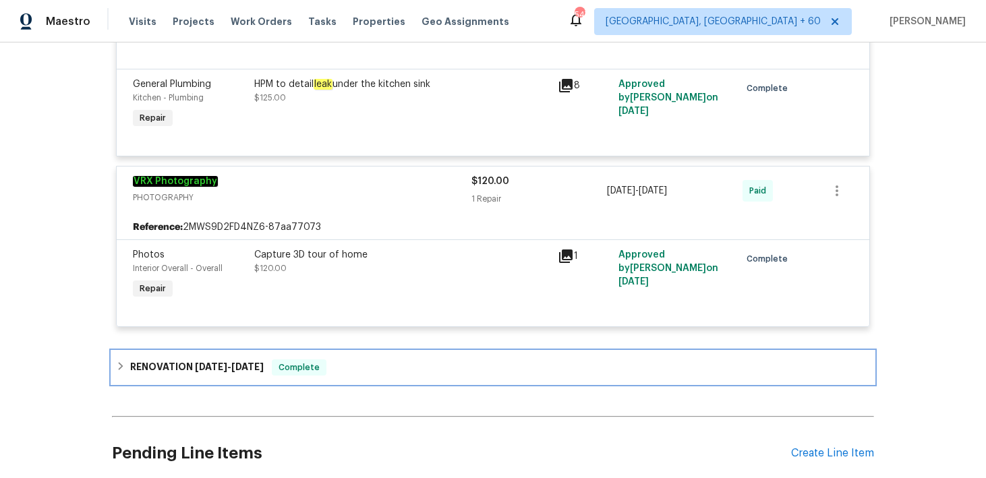
click at [376, 375] on div "RENOVATION [DATE] - [DATE] Complete" at bounding box center [493, 367] width 754 height 16
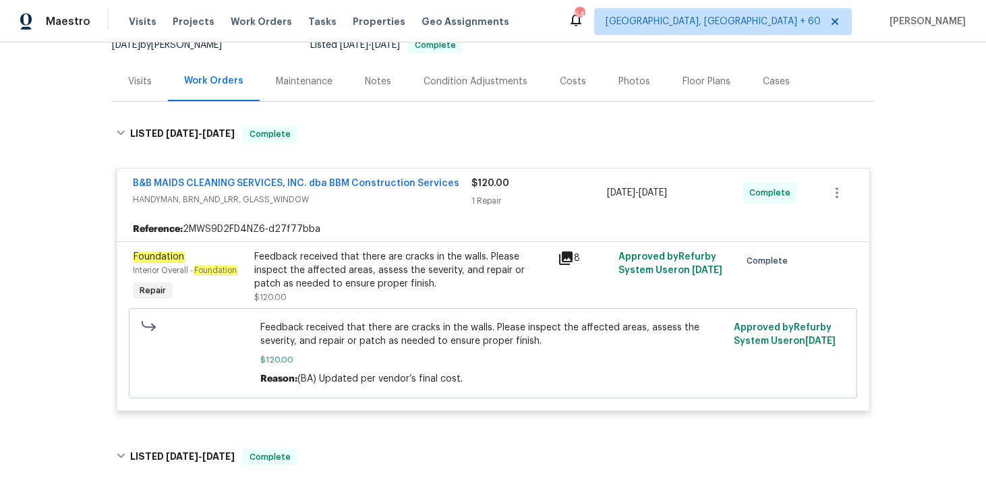
scroll to position [164, 0]
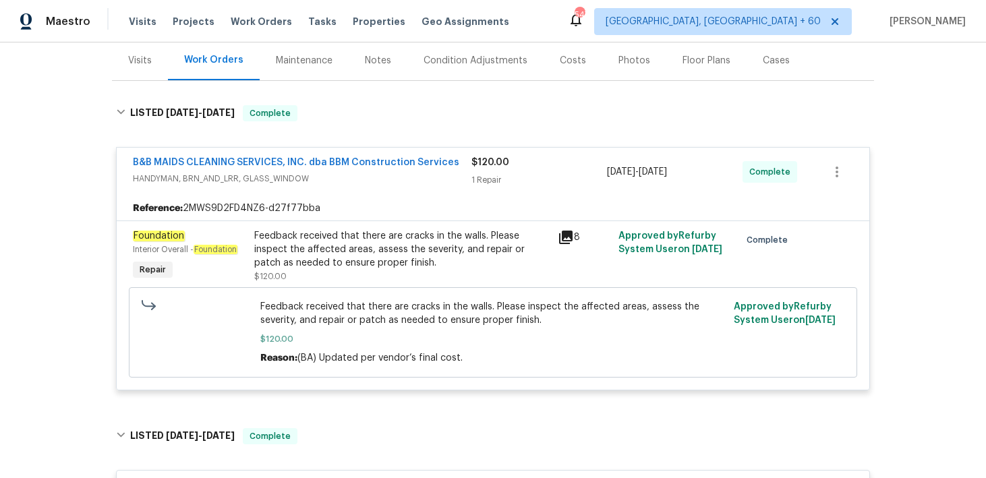
click at [920, 349] on div "Back to all projects [STREET_ADDRESS] 4 Beds | 3 Baths | Total: 2404 ft² | Abov…" at bounding box center [493, 260] width 986 height 436
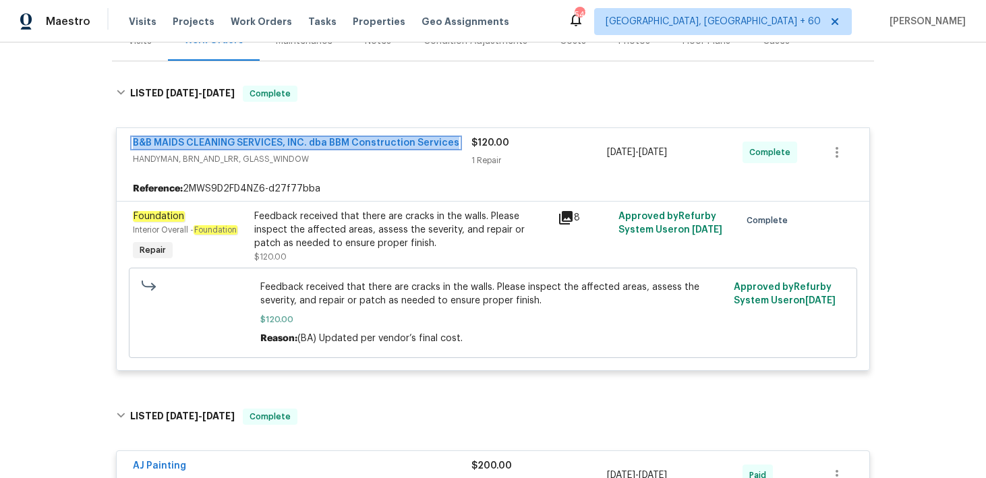
scroll to position [179, 0]
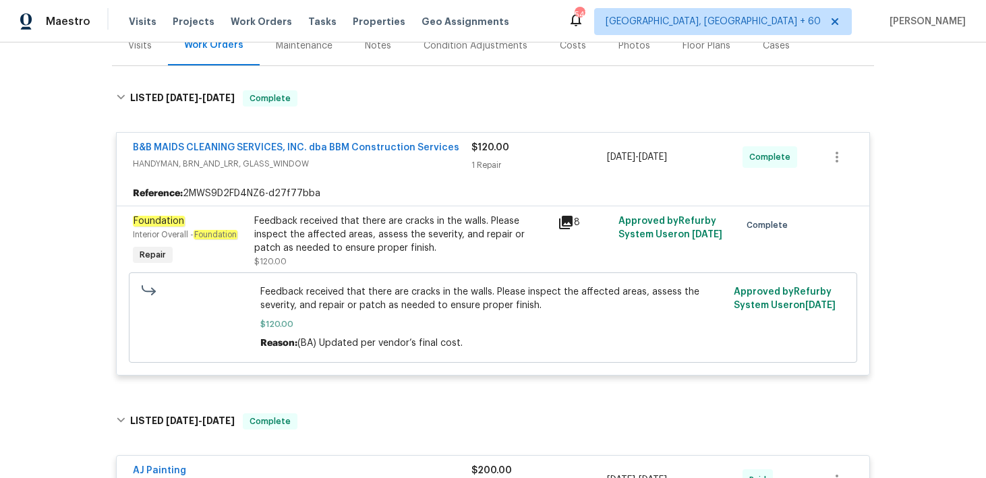
click at [578, 255] on div "8" at bounding box center [584, 241] width 61 height 62
click at [547, 236] on div "Feedback received that there are cracks in the walls. Please inspect the affect…" at bounding box center [401, 234] width 295 height 40
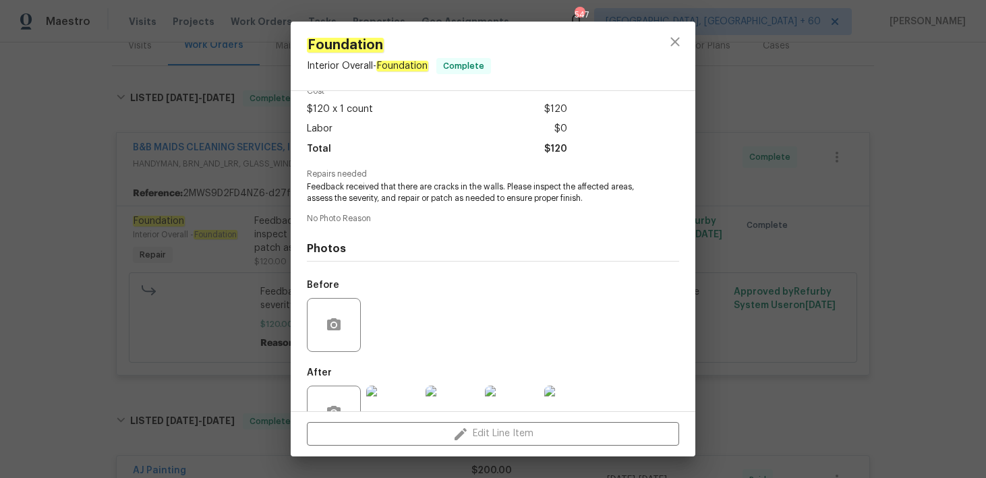
scroll to position [117, 0]
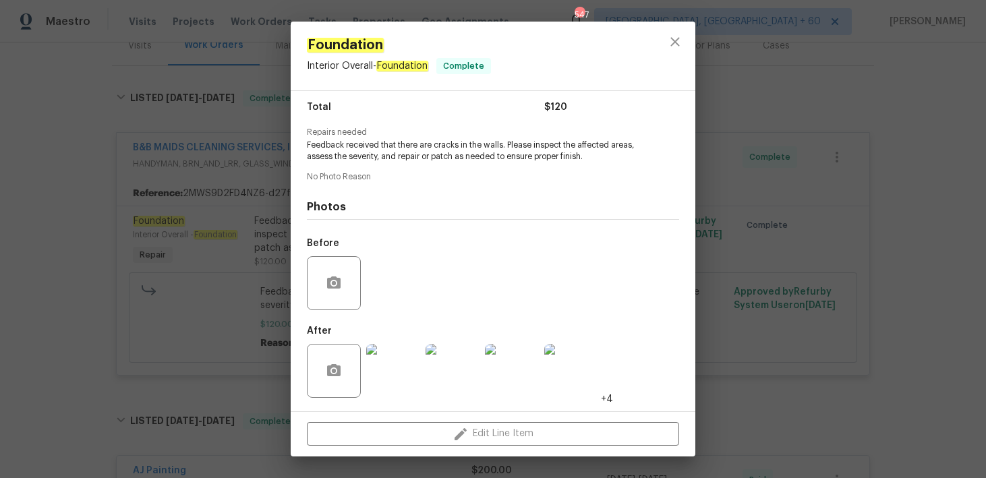
click at [389, 375] on img at bounding box center [393, 371] width 54 height 54
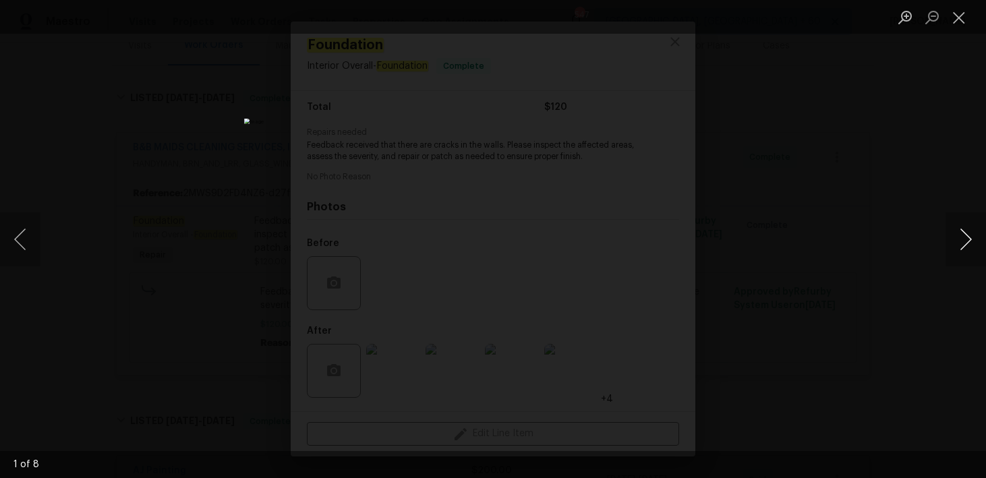
click at [963, 240] on button "Next image" at bounding box center [965, 239] width 40 height 54
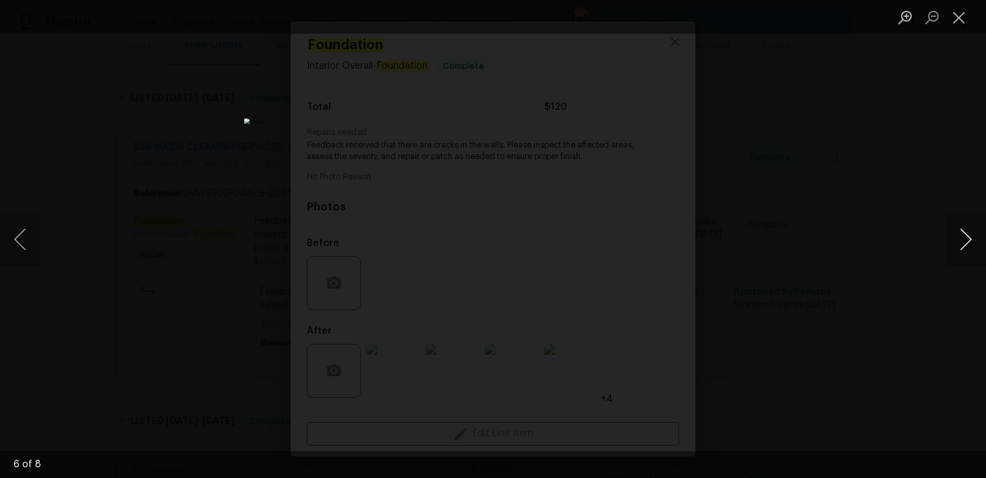
click at [963, 240] on button "Next image" at bounding box center [965, 239] width 40 height 54
click at [966, 13] on button "Close lightbox" at bounding box center [958, 17] width 27 height 24
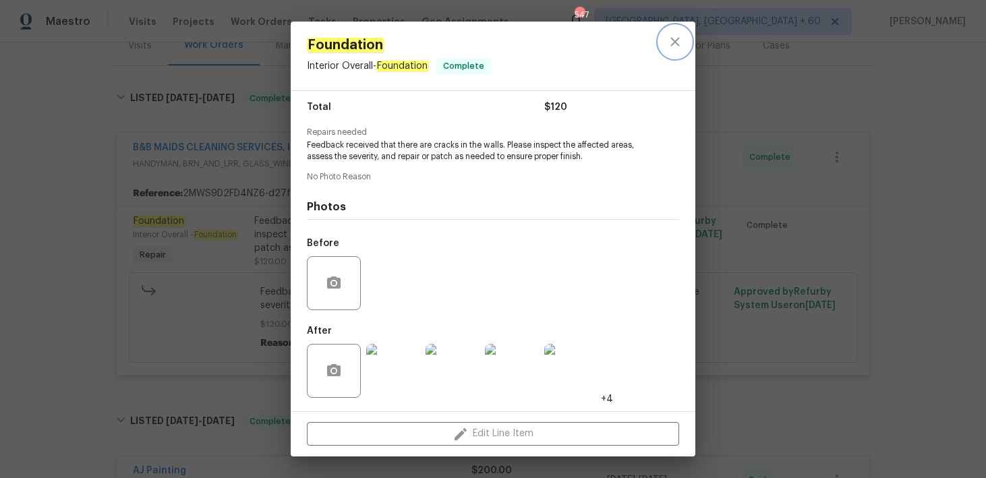
click at [678, 44] on icon "close" at bounding box center [674, 41] width 9 height 9
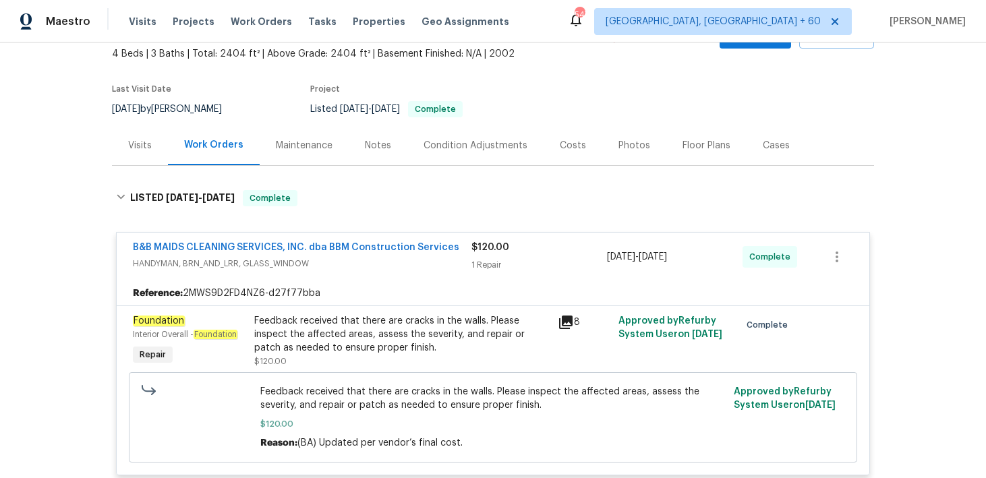
scroll to position [0, 0]
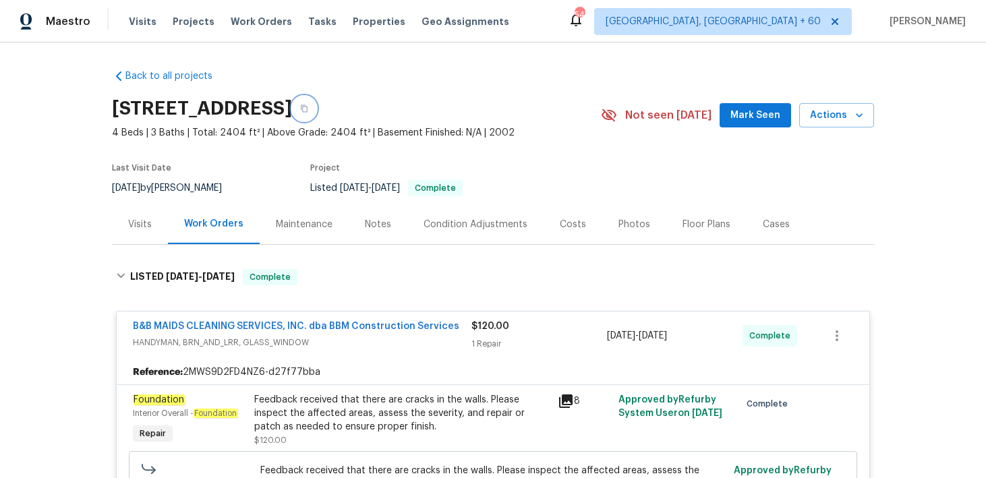
click at [308, 110] on icon "button" at bounding box center [304, 109] width 8 height 8
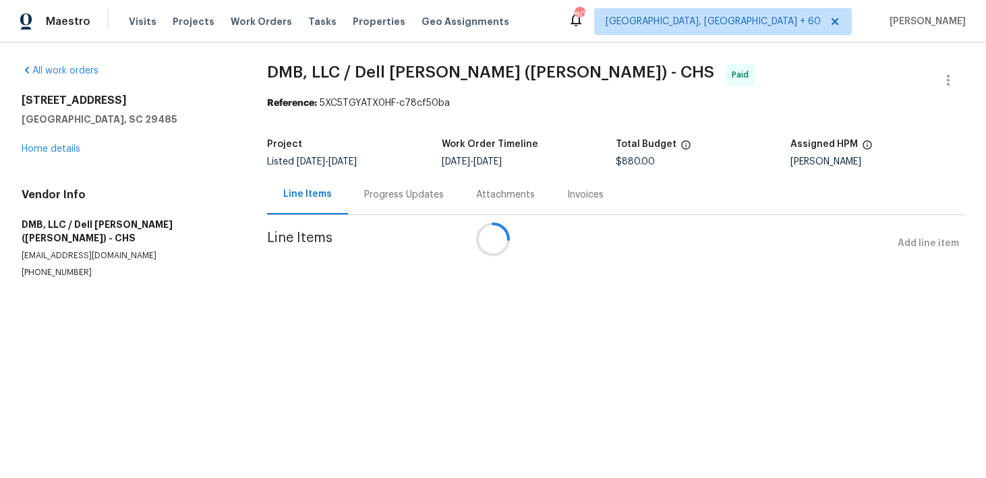
click at [380, 202] on div at bounding box center [493, 239] width 986 height 478
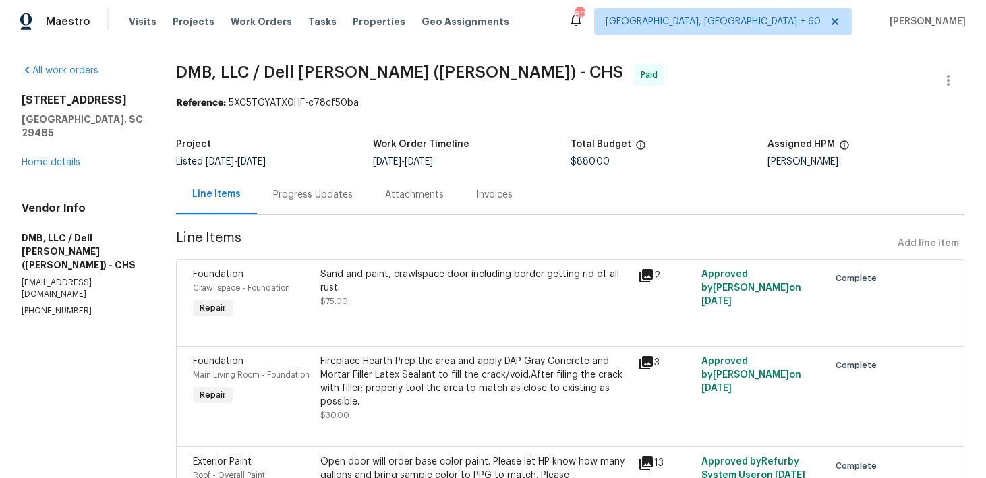
click at [374, 195] on div "Attachments" at bounding box center [414, 195] width 91 height 40
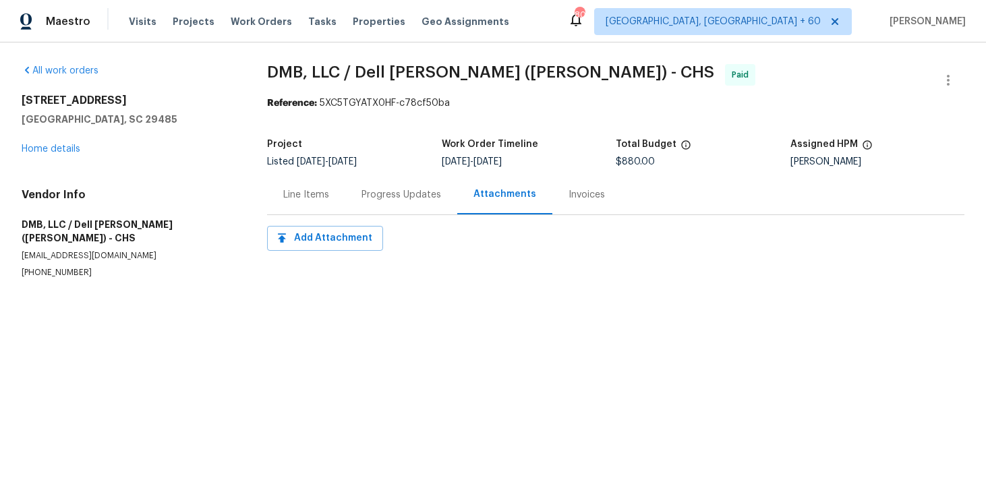
click at [386, 195] on div "Progress Updates" at bounding box center [401, 194] width 80 height 13
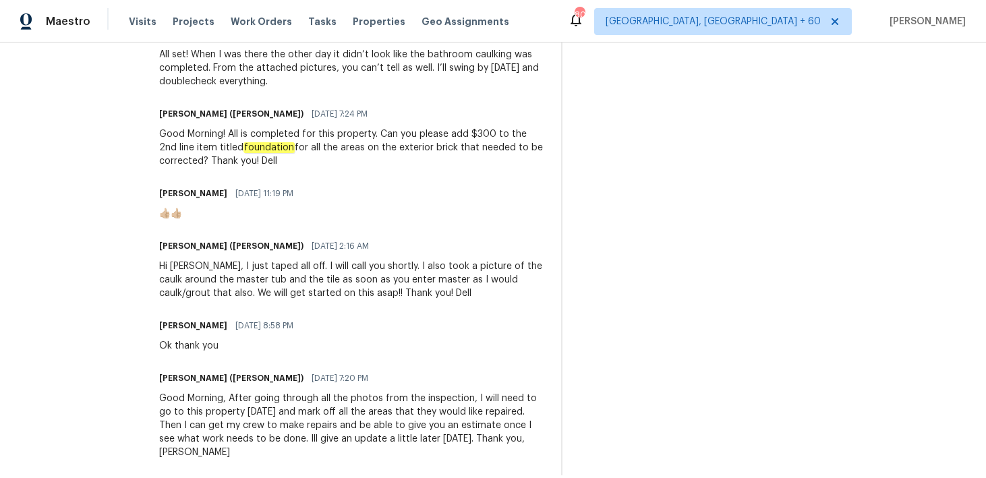
scroll to position [460, 0]
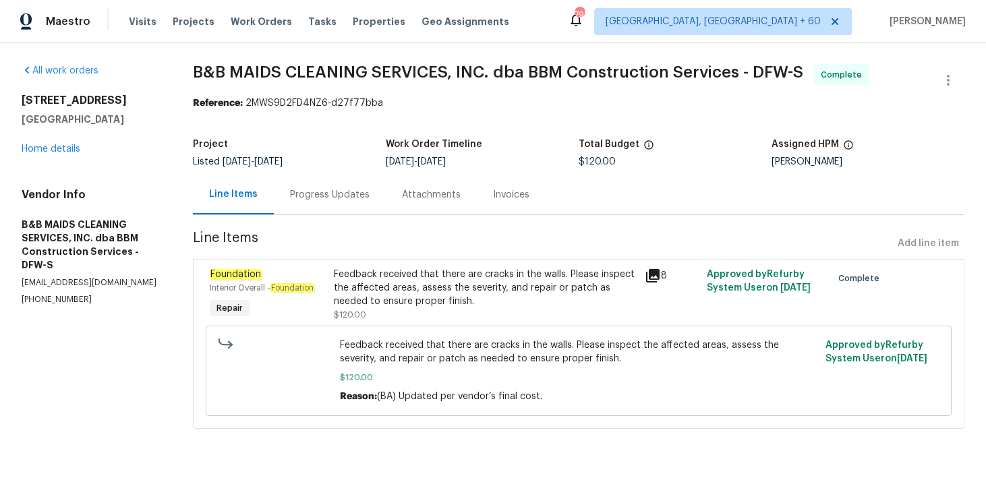
click at [332, 198] on div "Progress Updates" at bounding box center [330, 194] width 80 height 13
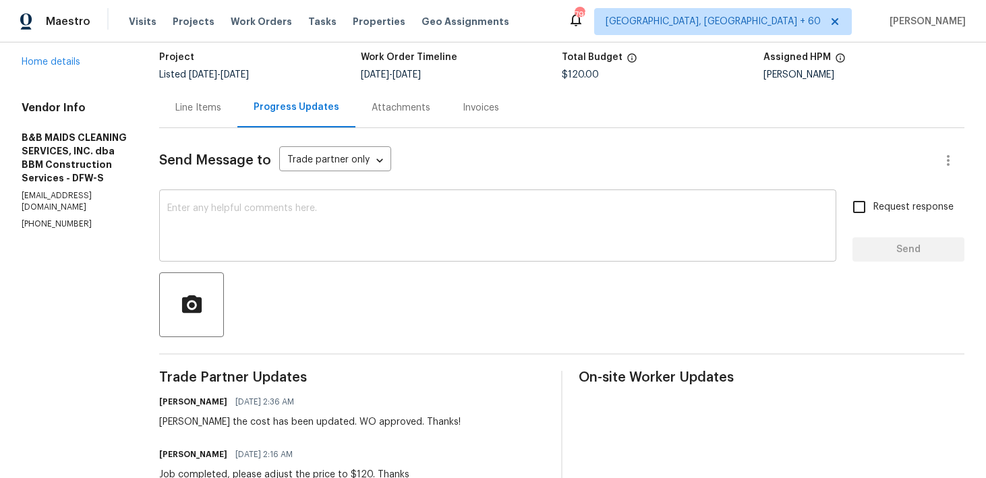
scroll to position [36, 0]
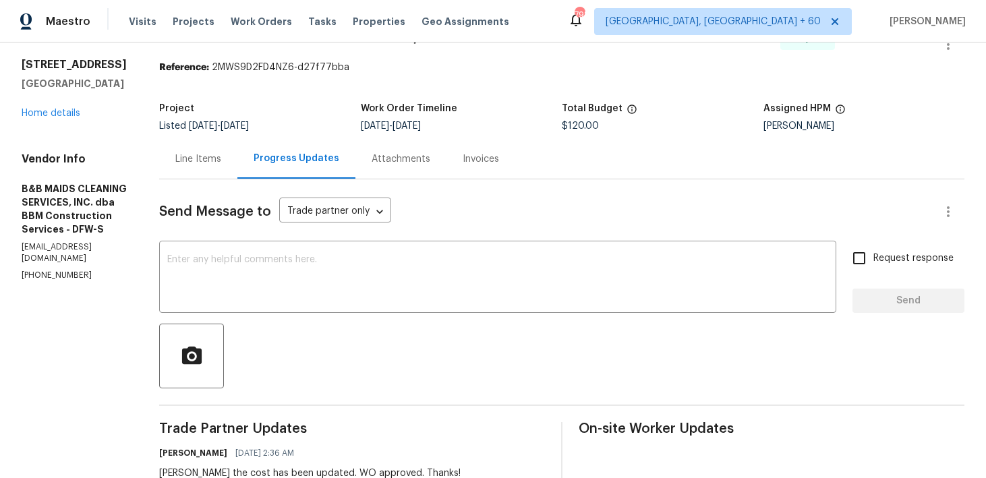
click at [499, 155] on div "Invoices" at bounding box center [481, 158] width 36 height 13
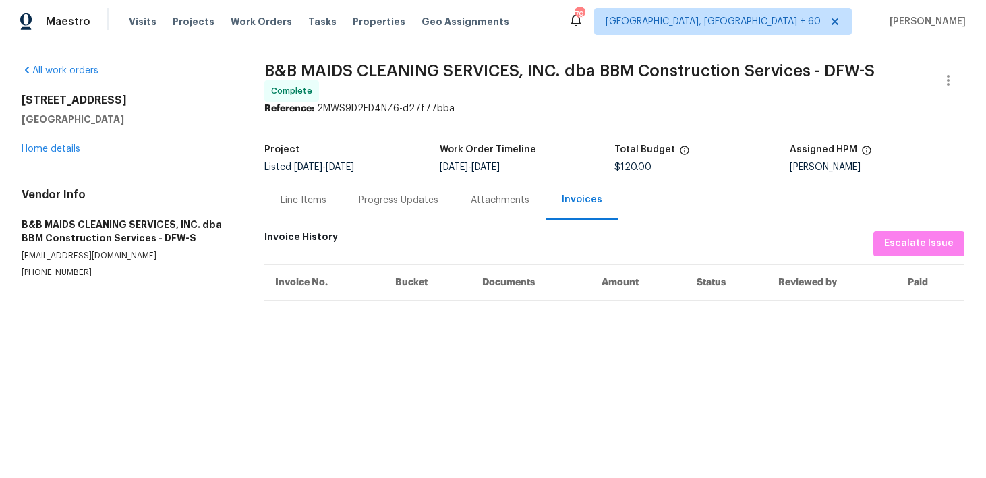
click at [378, 194] on div "Progress Updates" at bounding box center [399, 200] width 80 height 13
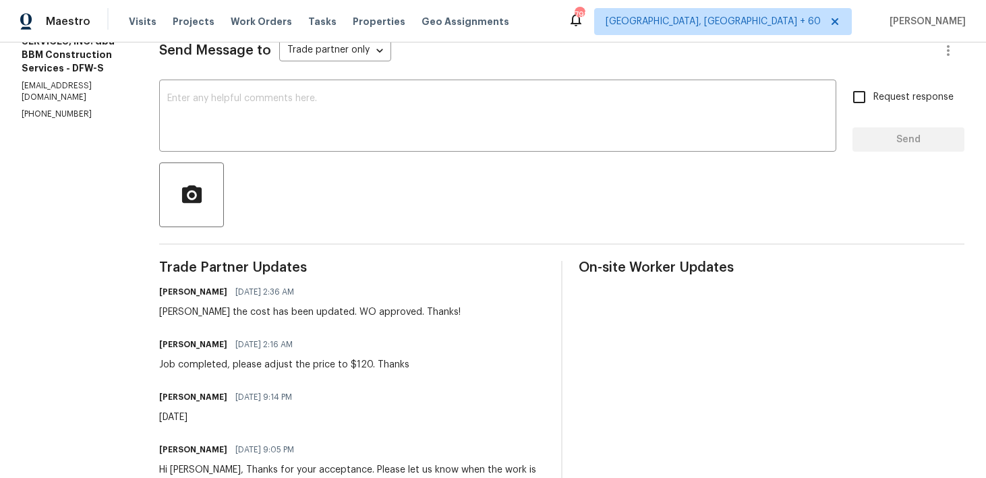
scroll to position [147, 0]
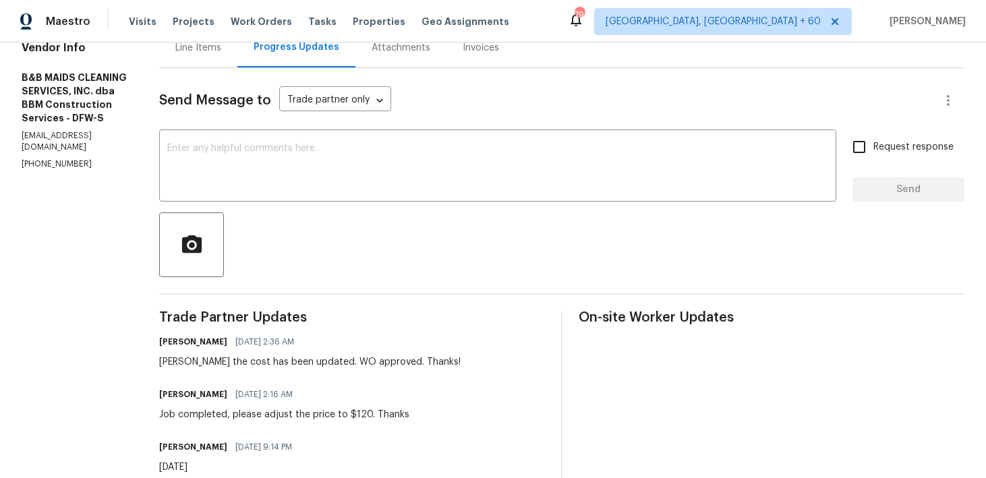
click at [499, 49] on div "Invoices" at bounding box center [481, 47] width 36 height 13
